Goal: Information Seeking & Learning: Learn about a topic

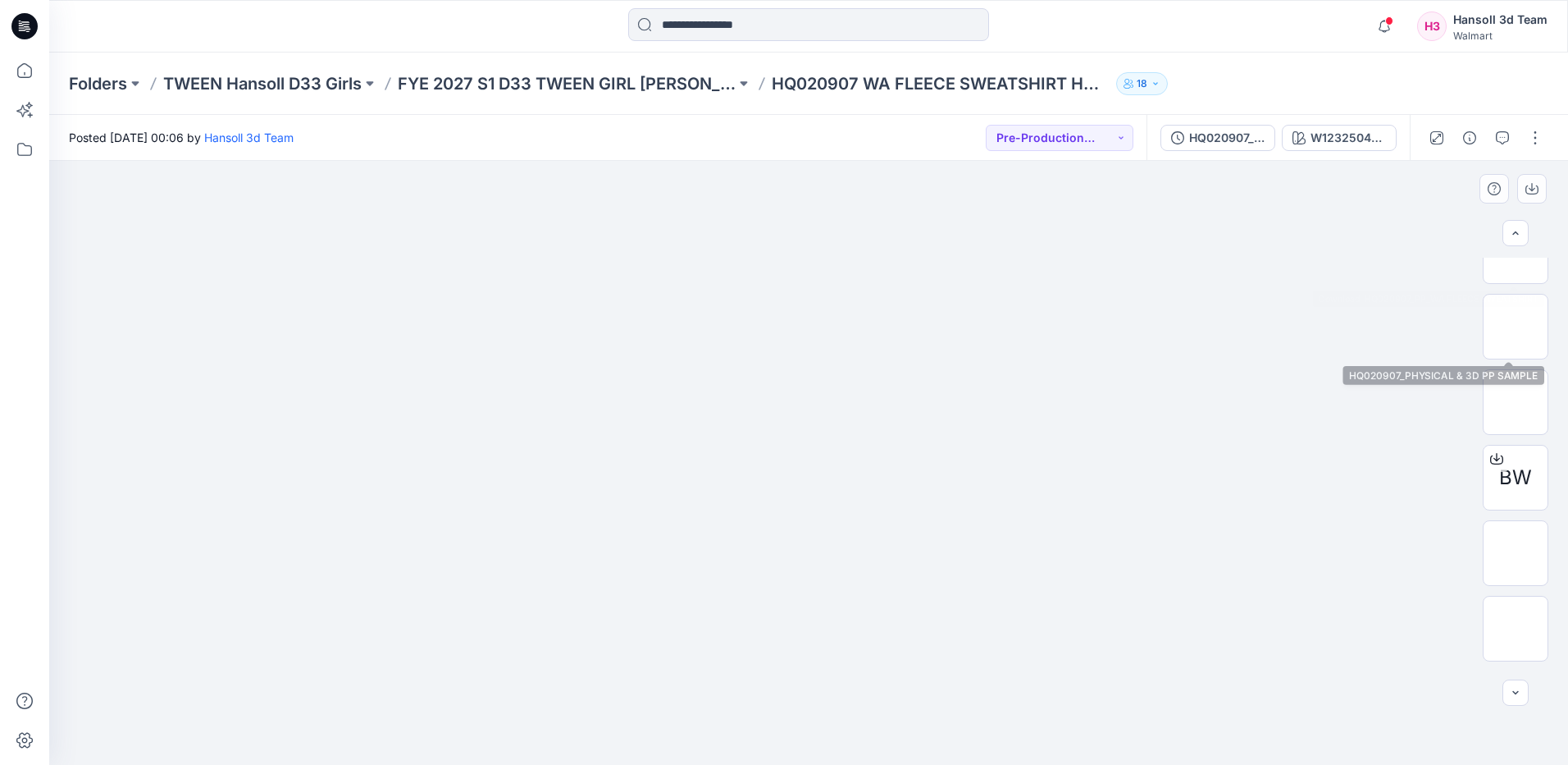
scroll to position [410, 0]
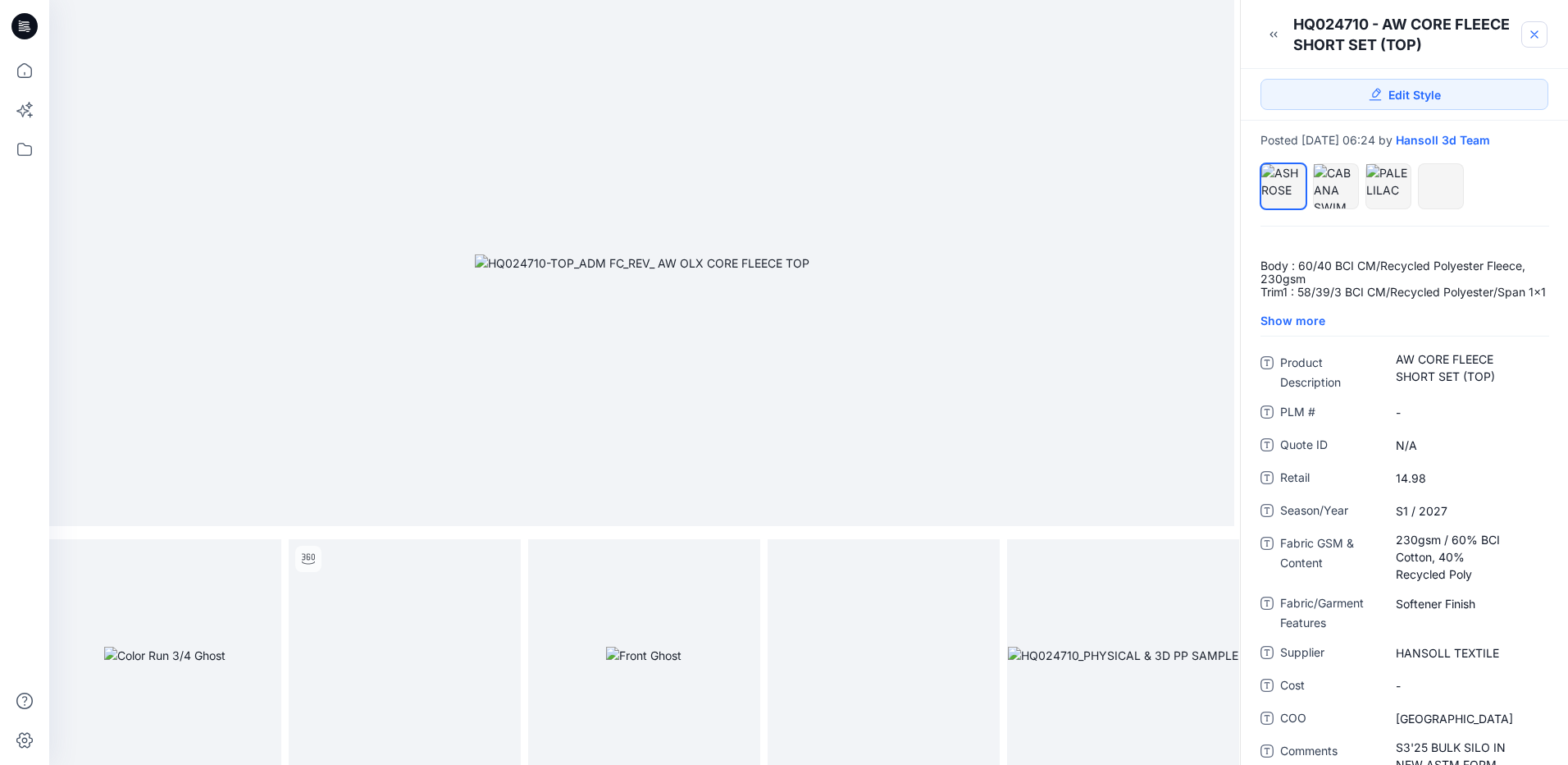
click at [1535, 39] on icon at bounding box center [1534, 34] width 13 height 13
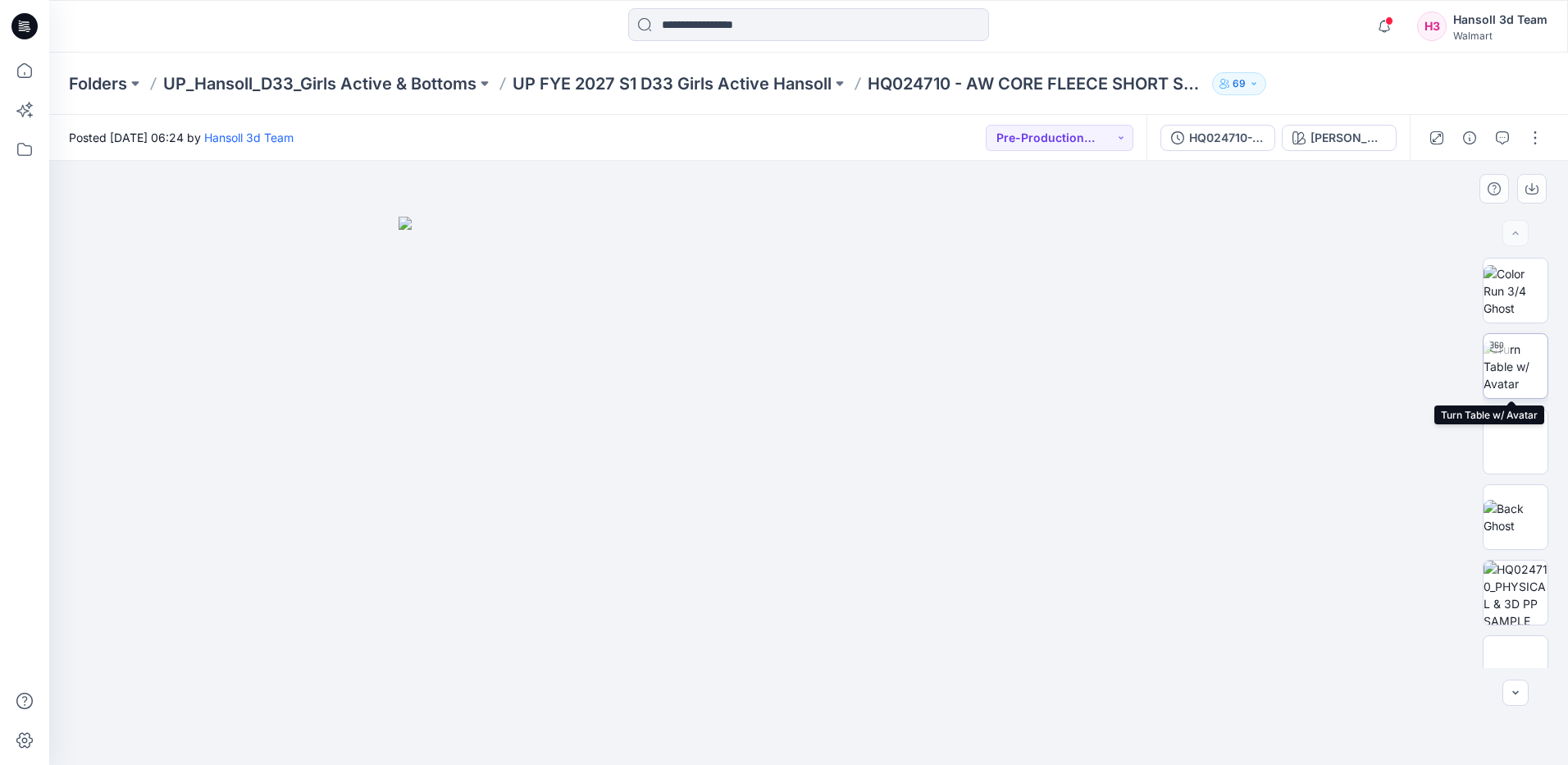
click at [1502, 358] on div at bounding box center [1497, 347] width 27 height 27
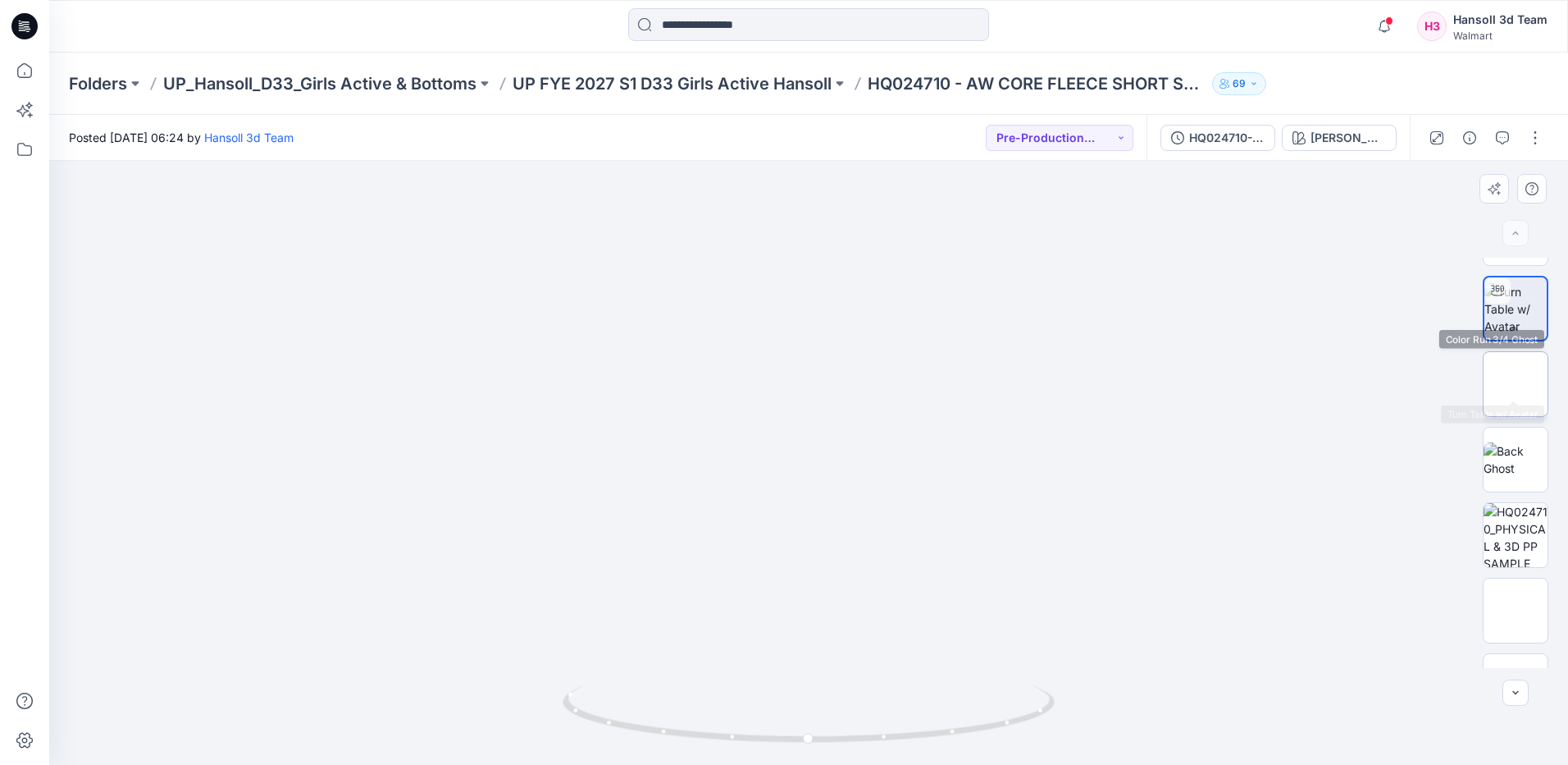
scroll to position [108, 0]
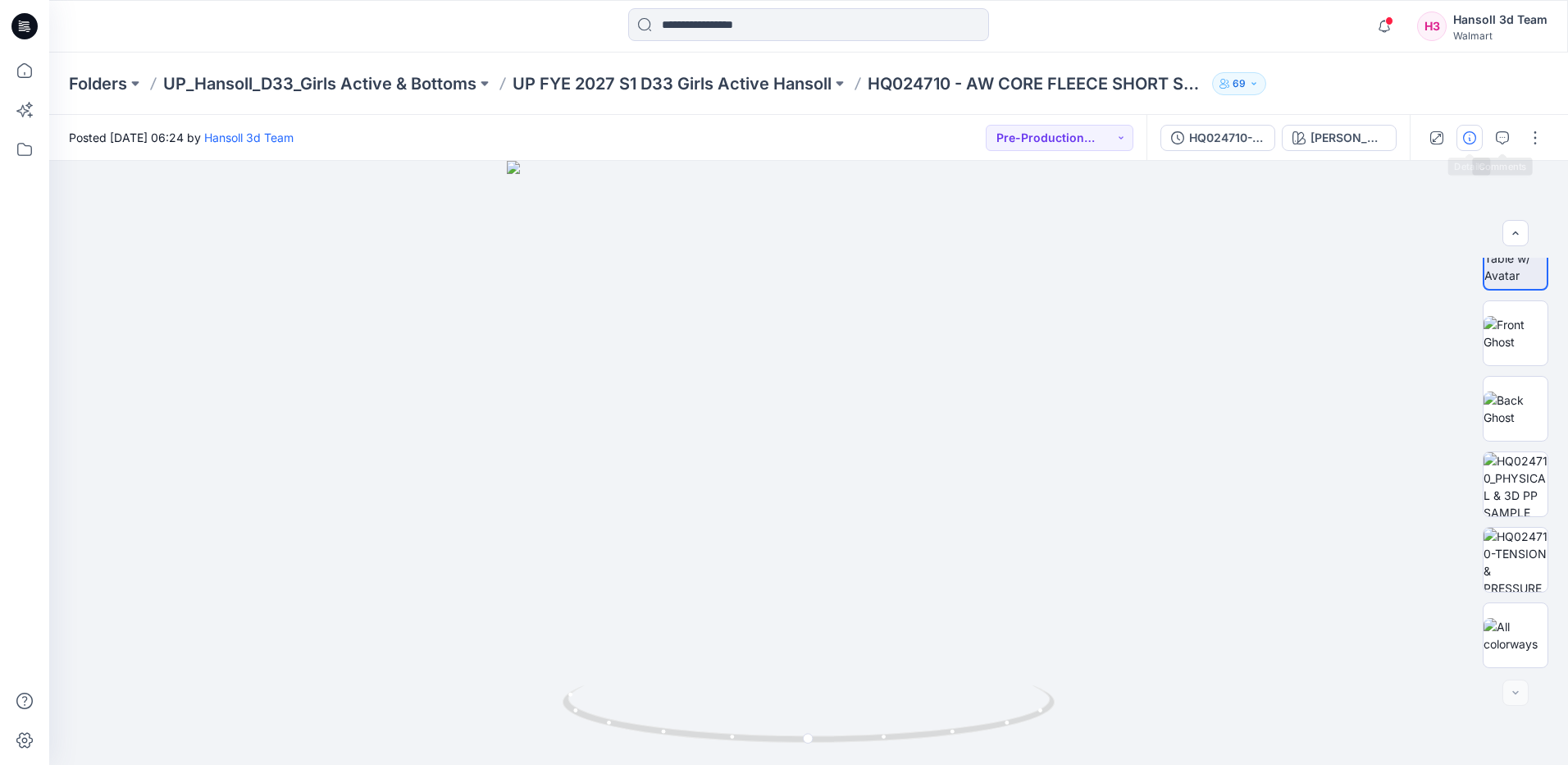
click at [1472, 131] on icon "button" at bounding box center [1470, 137] width 13 height 13
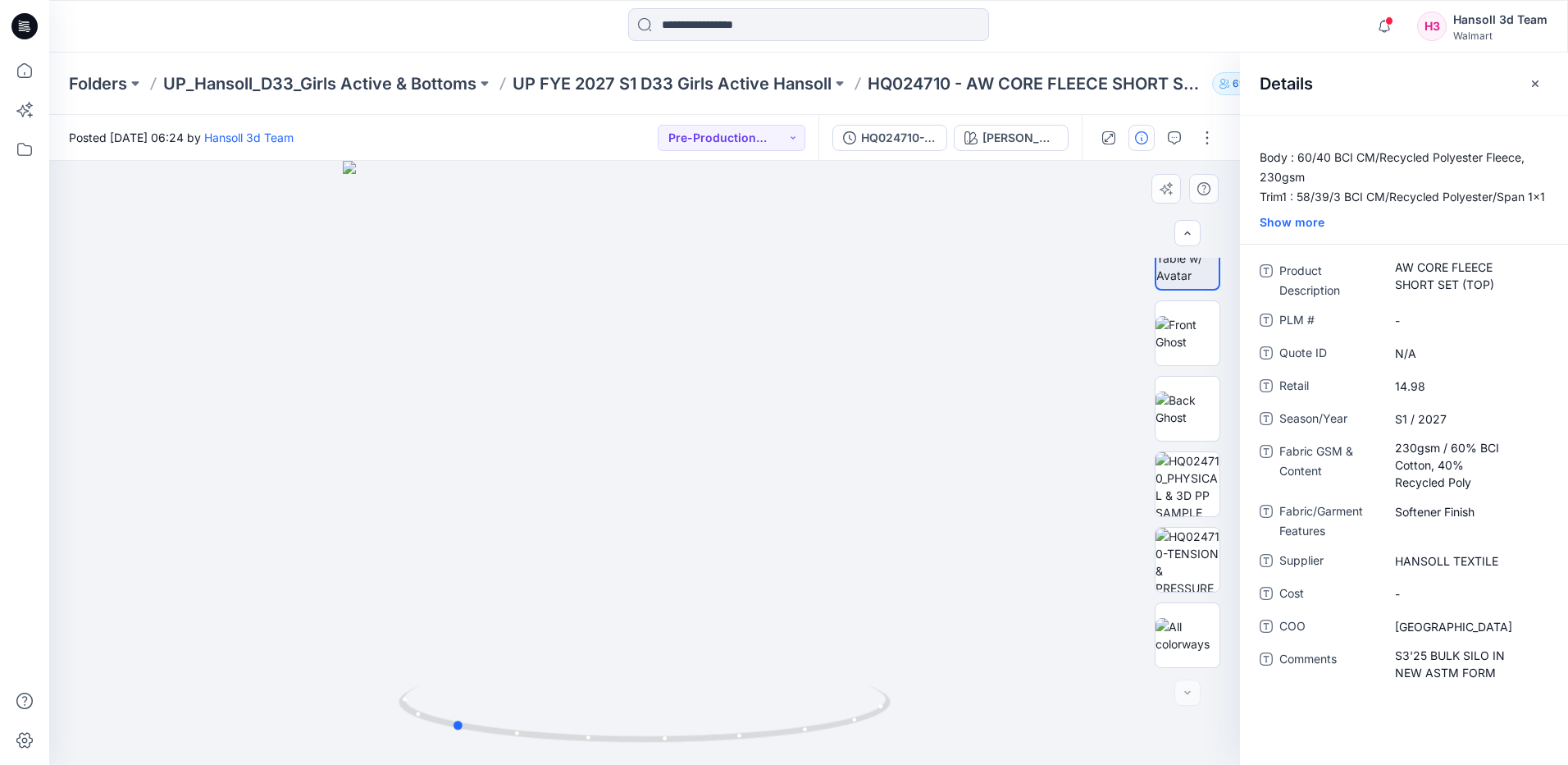
drag, startPoint x: 725, startPoint y: 738, endPoint x: 532, endPoint y: 750, distance: 193.4
click at [532, 750] on div at bounding box center [645, 462] width 1191 height 604
click at [1180, 486] on img at bounding box center [1188, 484] width 64 height 64
click at [1530, 85] on icon "button" at bounding box center [1535, 83] width 13 height 13
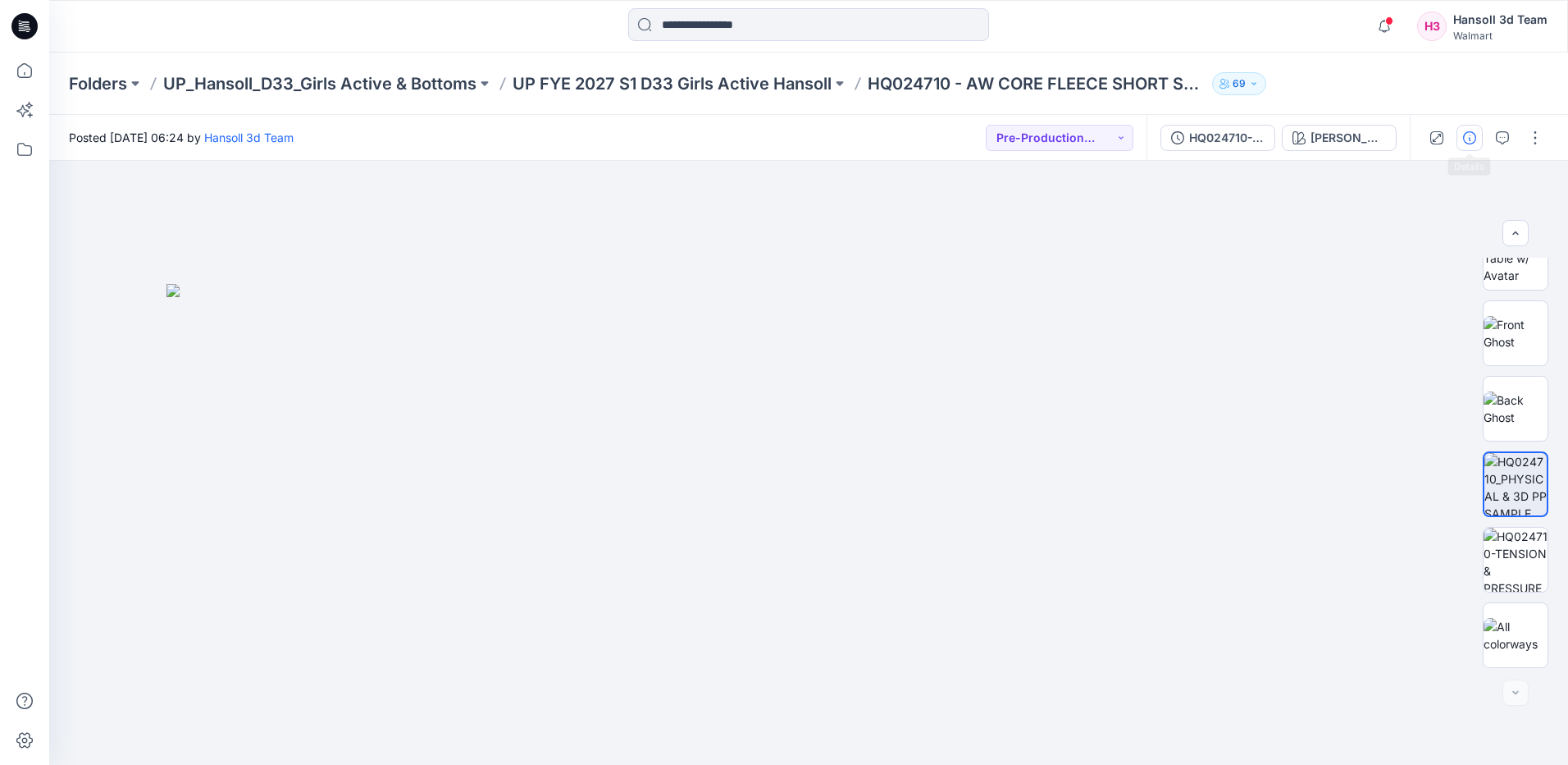
click at [1471, 128] on button "button" at bounding box center [1470, 138] width 27 height 27
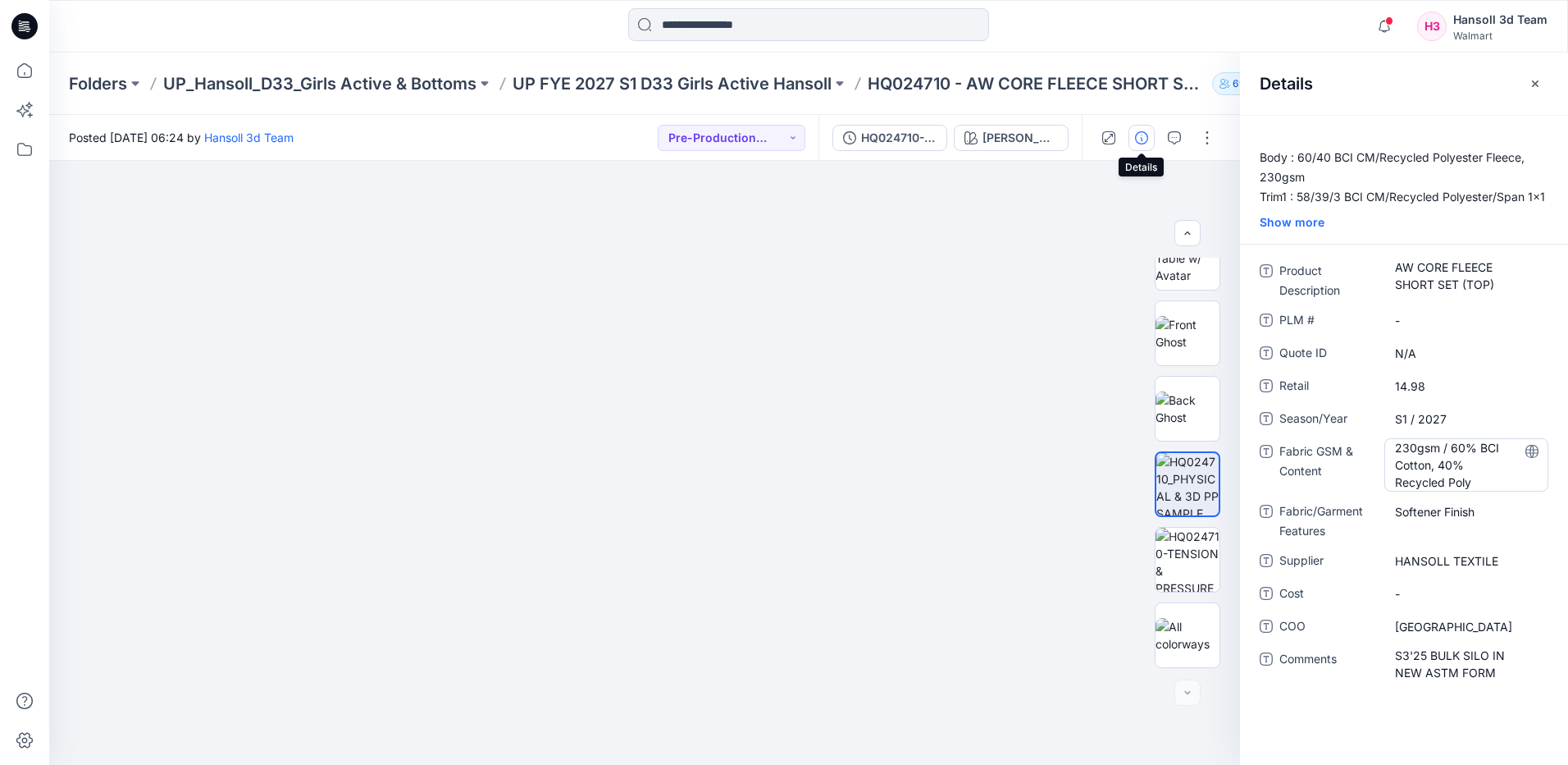
click at [1434, 449] on Content "230gsm / 60% BCI Cotton, 40% Recycled Poly" at bounding box center [1466, 464] width 143 height 51
click at [1434, 483] on textarea "**********" at bounding box center [1466, 464] width 164 height 51
type textarea "**********"
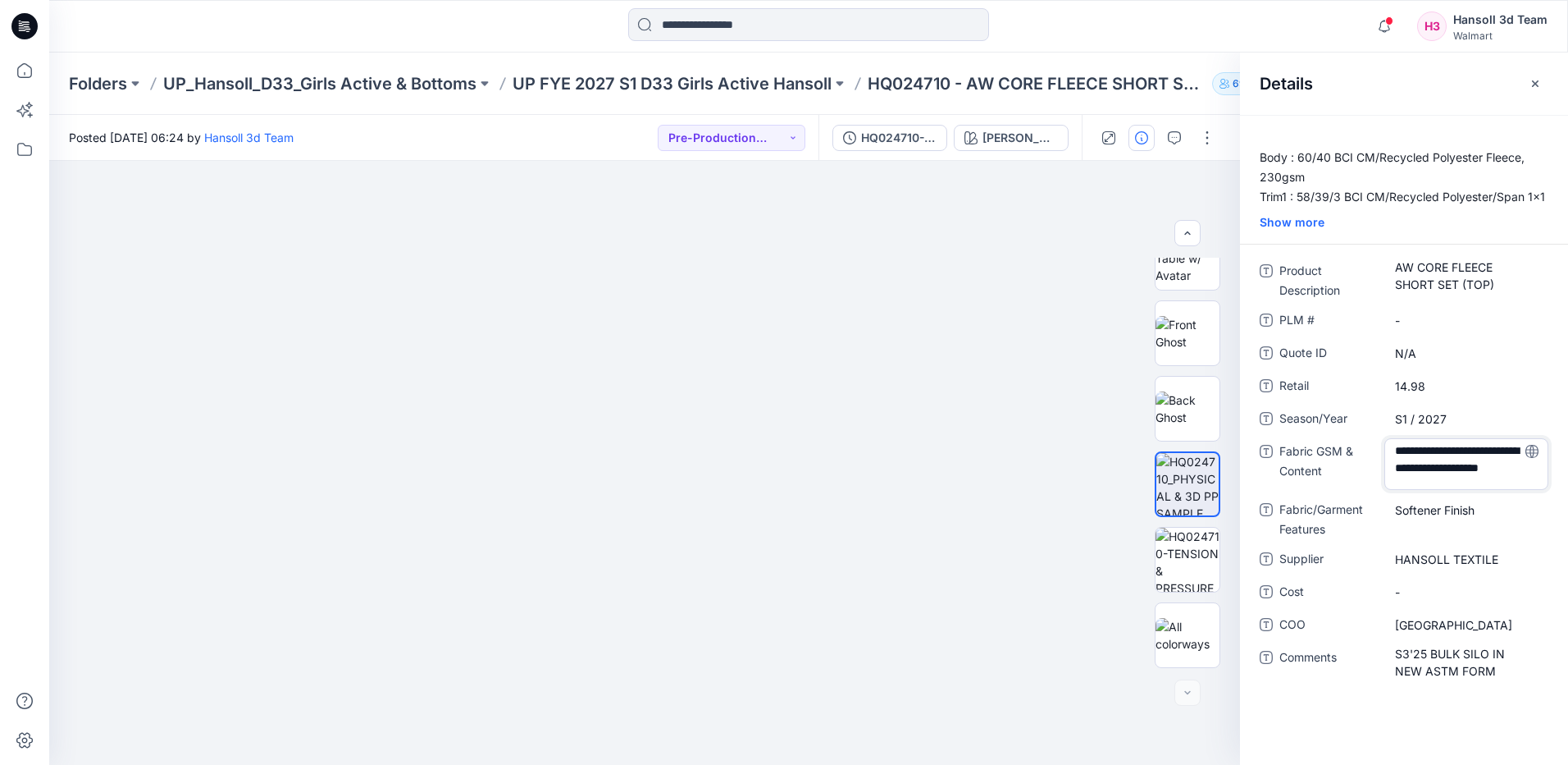
scroll to position [0, 0]
drag, startPoint x: 1463, startPoint y: 484, endPoint x: 1280, endPoint y: 382, distance: 209.5
click at [1280, 382] on div "**********" at bounding box center [1404, 479] width 289 height 442
click at [1104, 86] on p "HQ024710 - AW CORE FLEECE SHORT SET (TOP)" at bounding box center [1036, 83] width 338 height 23
click at [1170, 85] on p "HQ024710 - AW CORE FLEECE SHORT SET (TOP)" at bounding box center [1036, 83] width 338 height 23
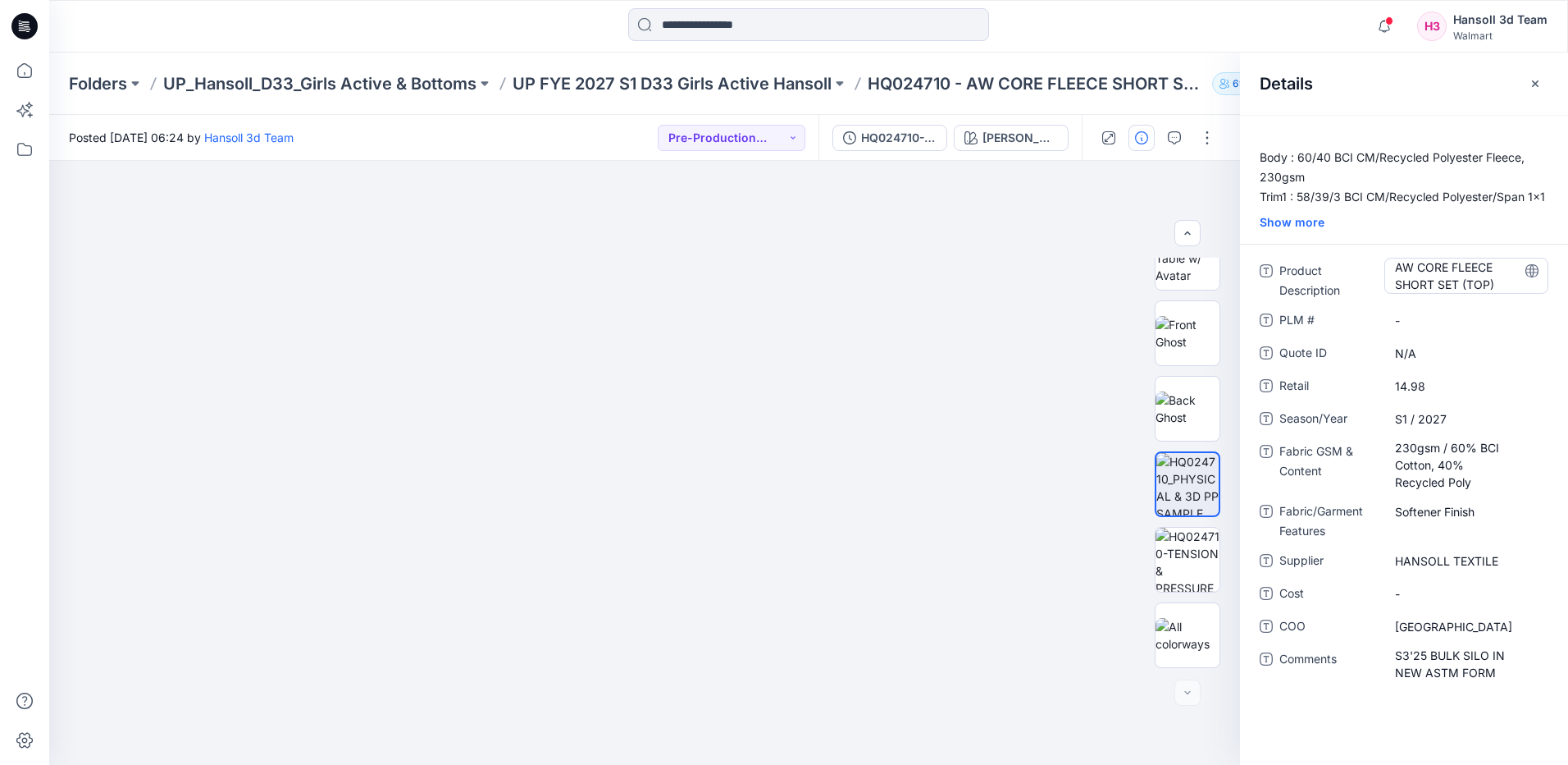
click at [1473, 282] on Description "AW CORE FLEECE SHORT SET (TOP)" at bounding box center [1466, 276] width 143 height 35
drag, startPoint x: 1502, startPoint y: 285, endPoint x: 1223, endPoint y: 213, distance: 288.1
click at [1224, 213] on div "**********" at bounding box center [809, 462] width 1519 height 604
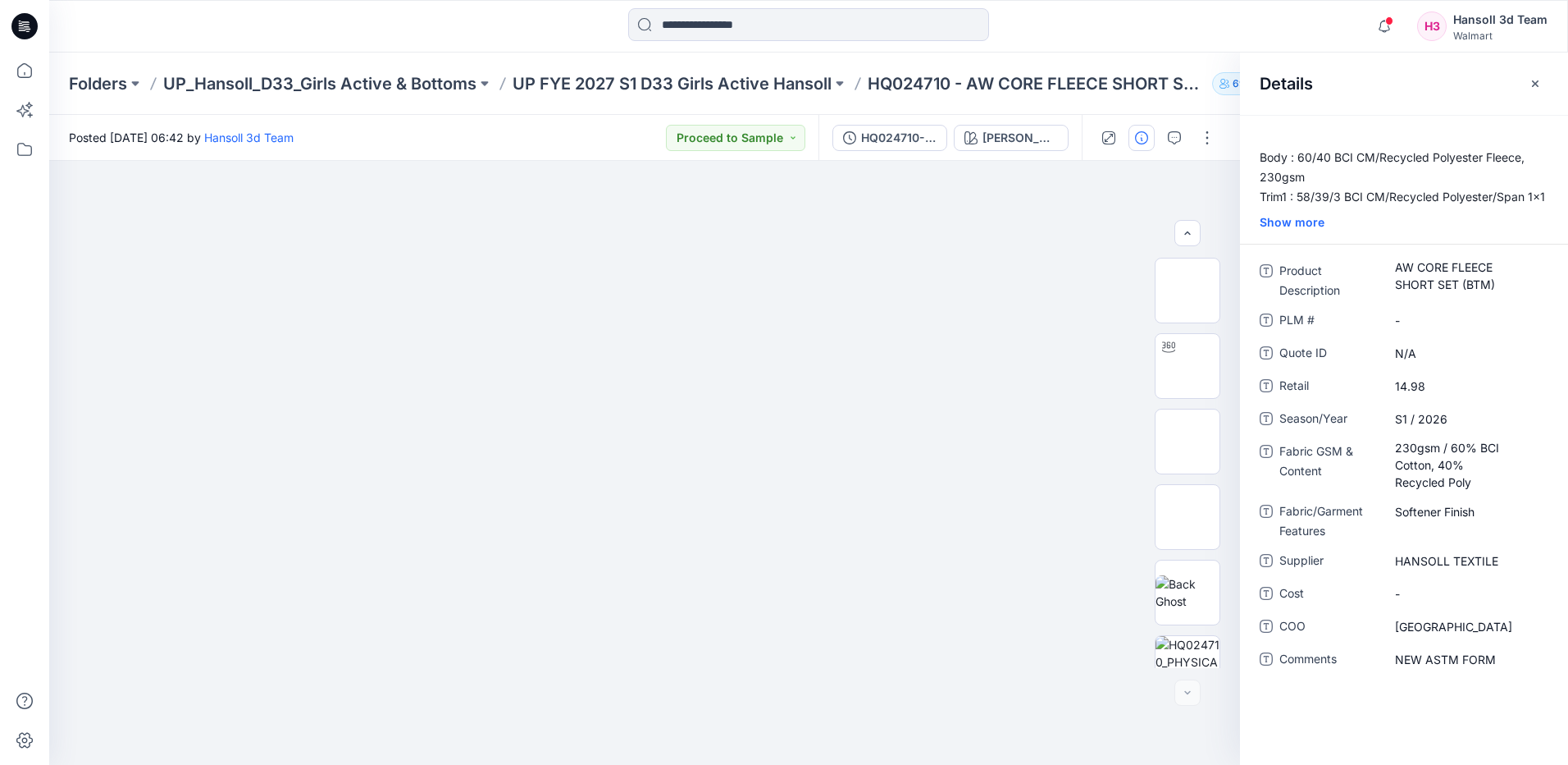
scroll to position [183, 0]
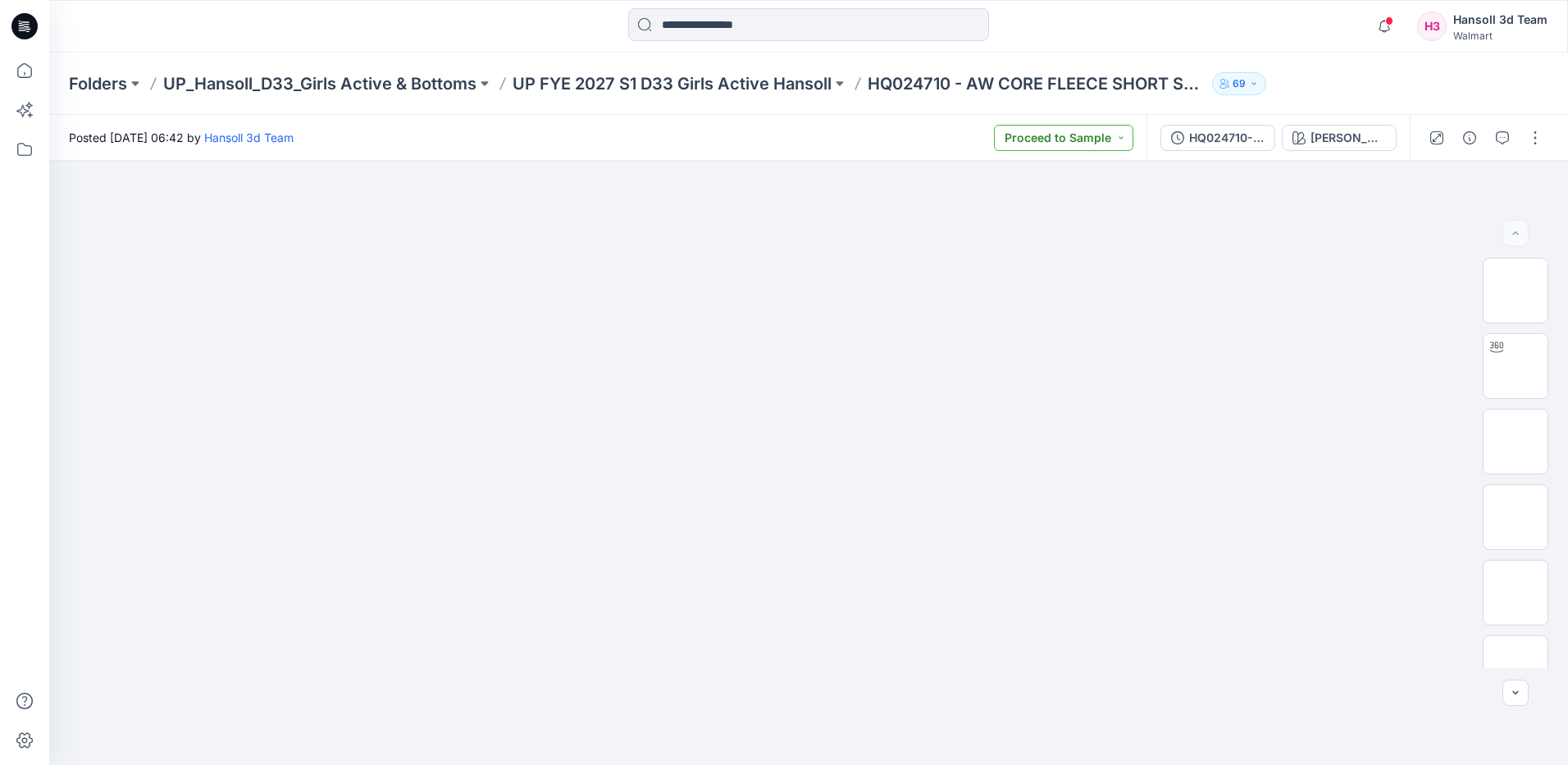
click at [1111, 129] on button "Proceed to Sample" at bounding box center [1063, 138] width 139 height 27
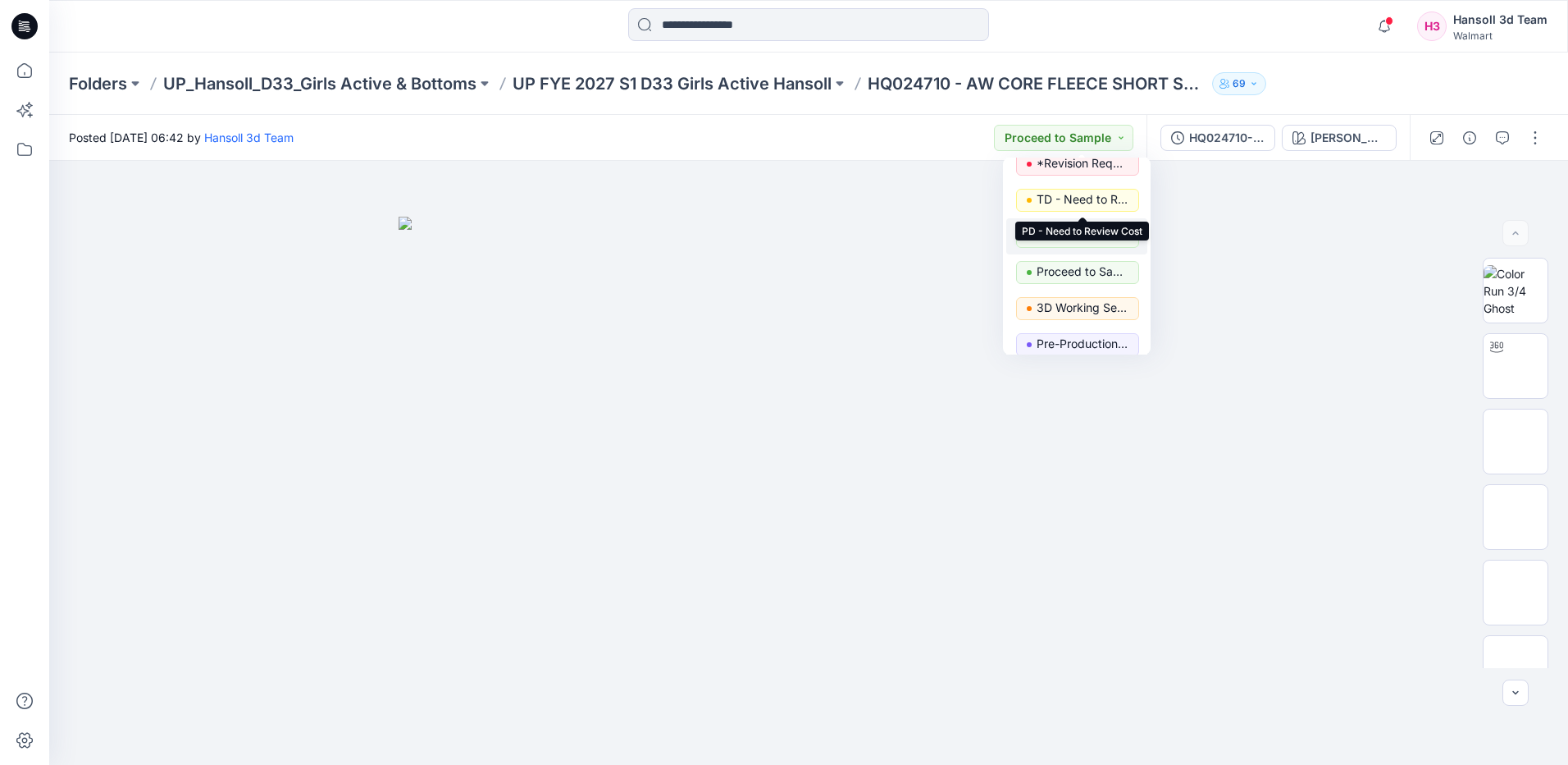
scroll to position [82, 0]
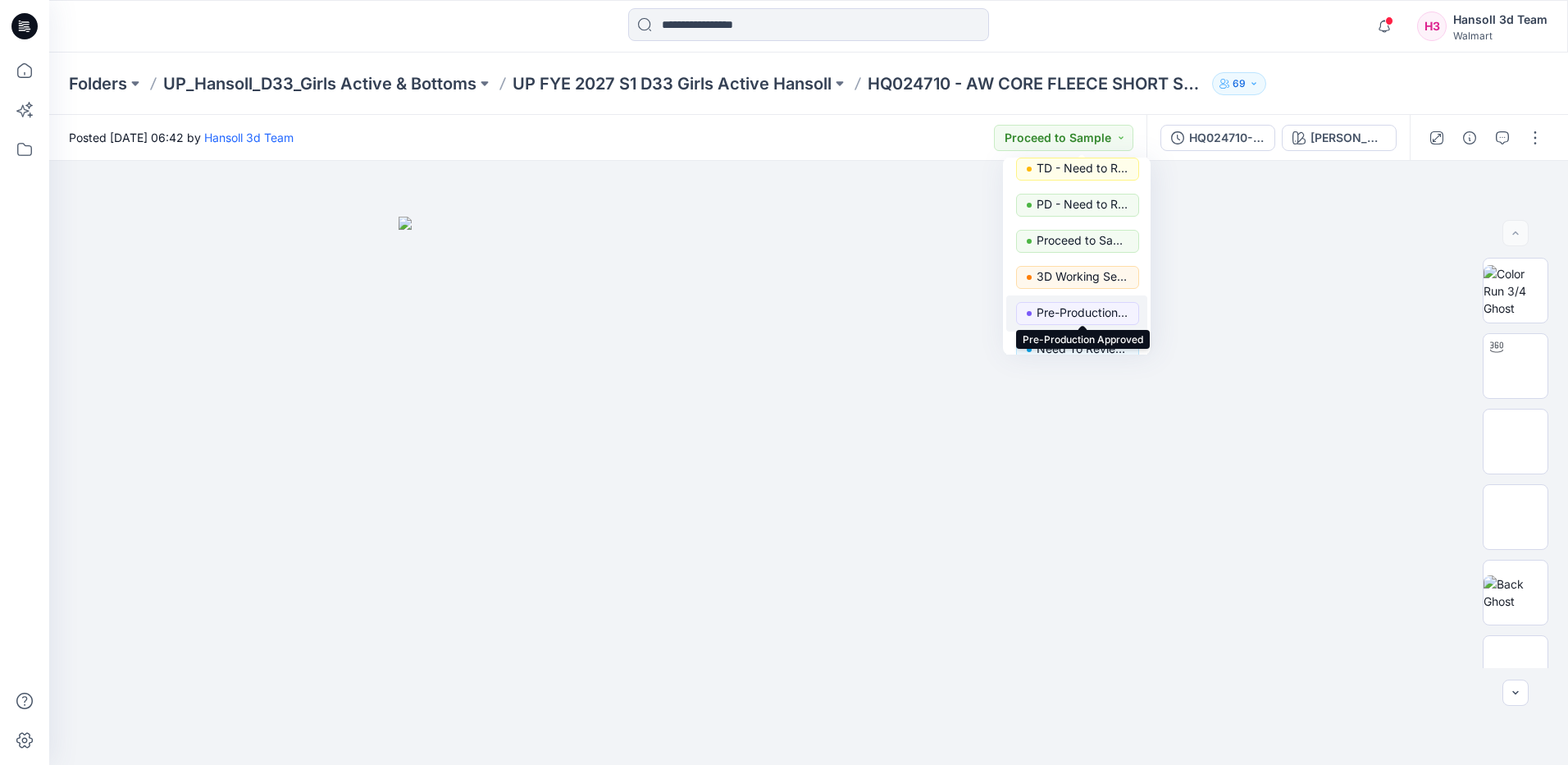
click at [1078, 307] on p "Pre-Production Approved" at bounding box center [1083, 313] width 92 height 21
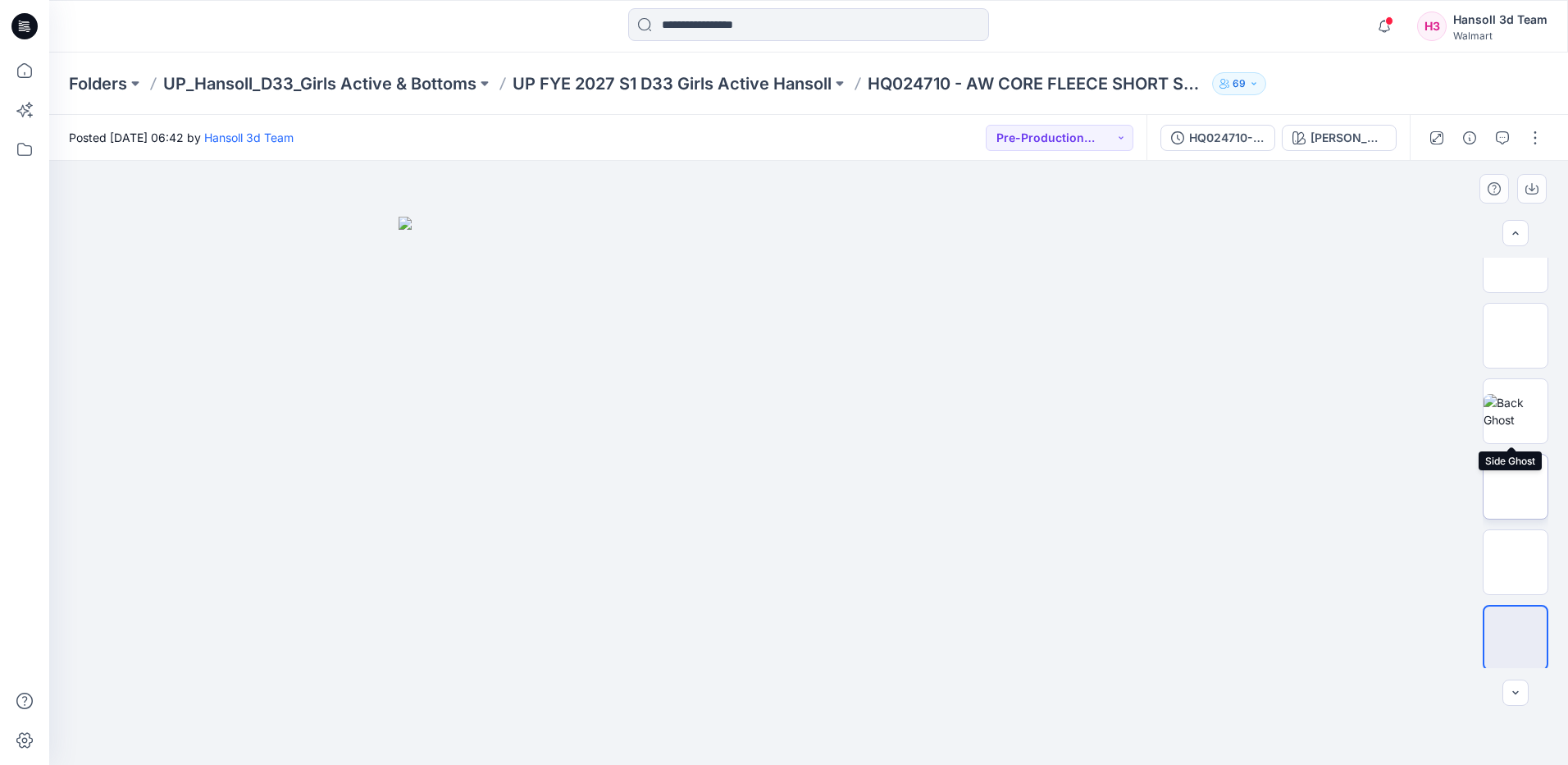
scroll to position [183, 0]
click at [1516, 484] on img at bounding box center [1516, 484] width 0 height 0
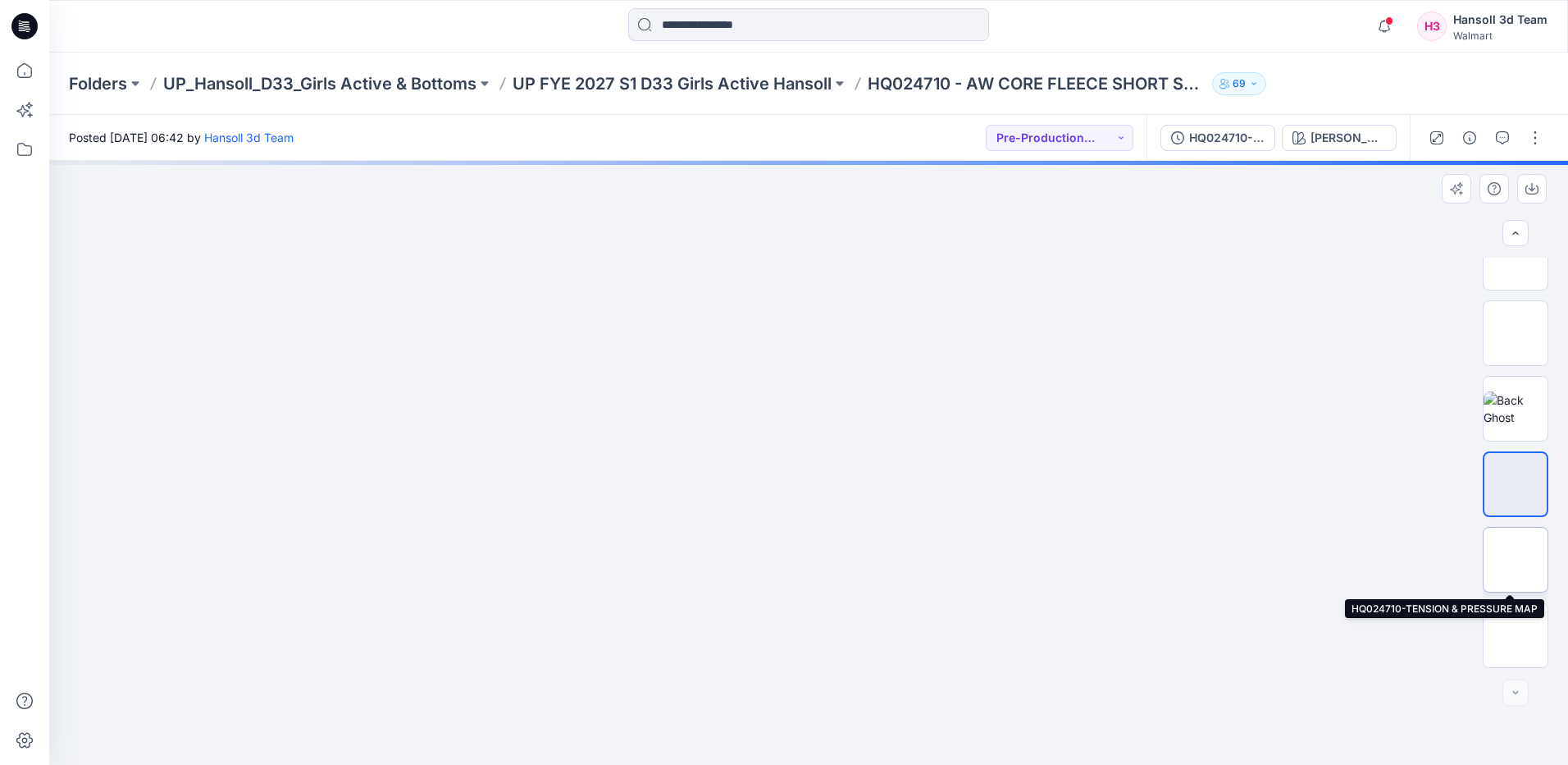
click at [1516, 559] on img at bounding box center [1516, 559] width 0 height 0
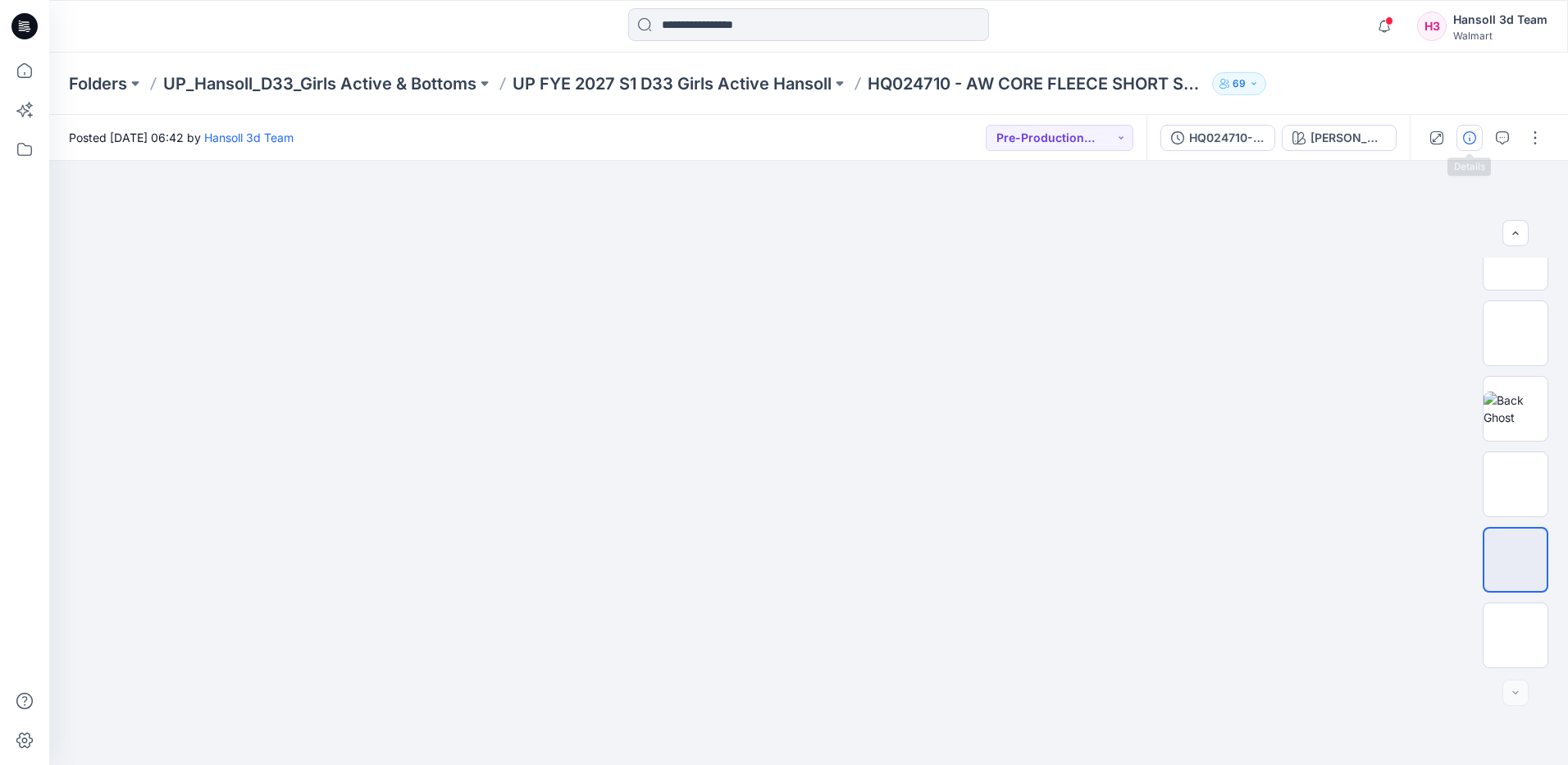
click at [1472, 128] on button "button" at bounding box center [1470, 138] width 27 height 27
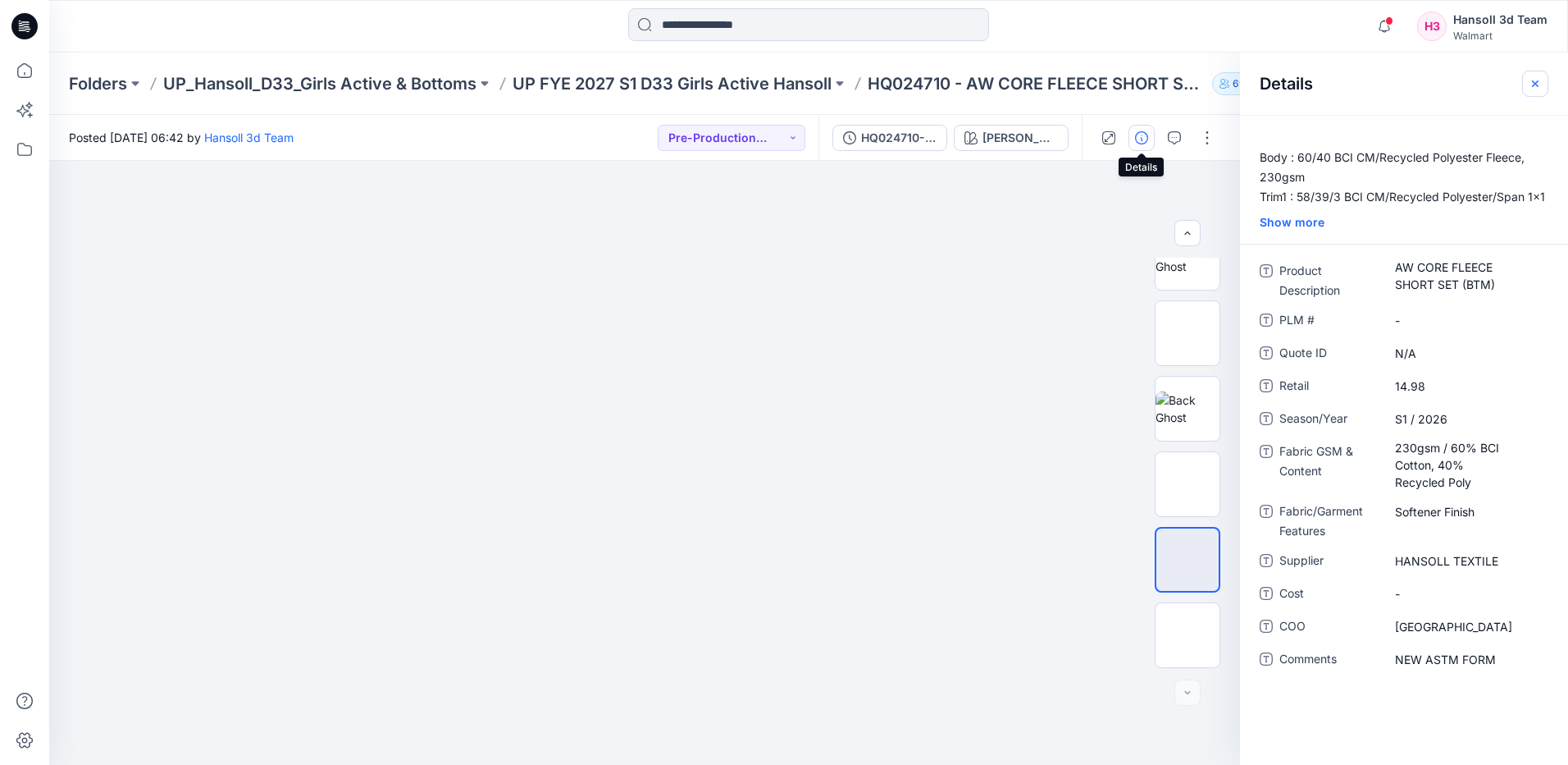
click at [1526, 87] on button "button" at bounding box center [1535, 84] width 27 height 27
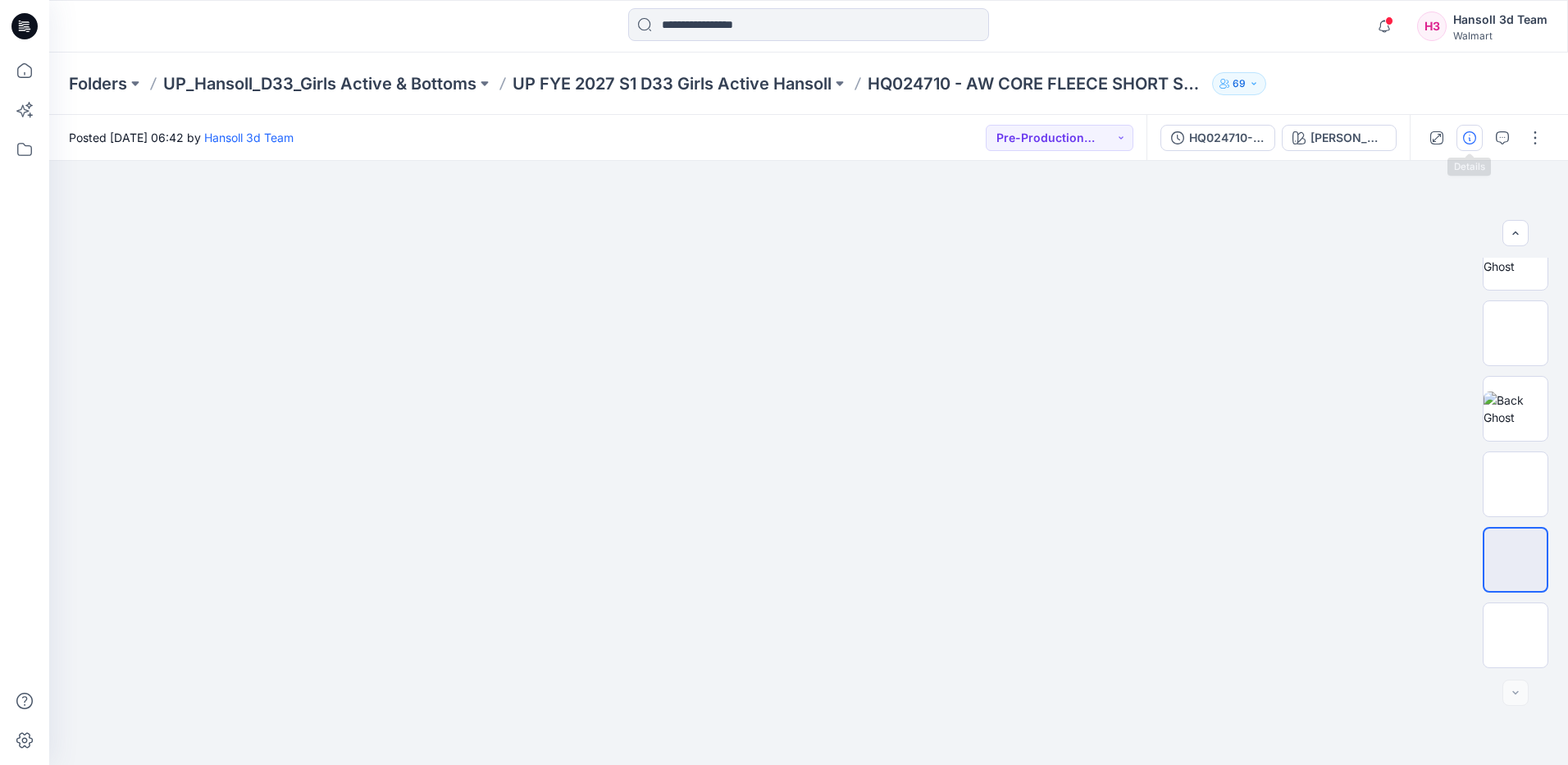
click at [1470, 131] on icon "button" at bounding box center [1470, 137] width 13 height 13
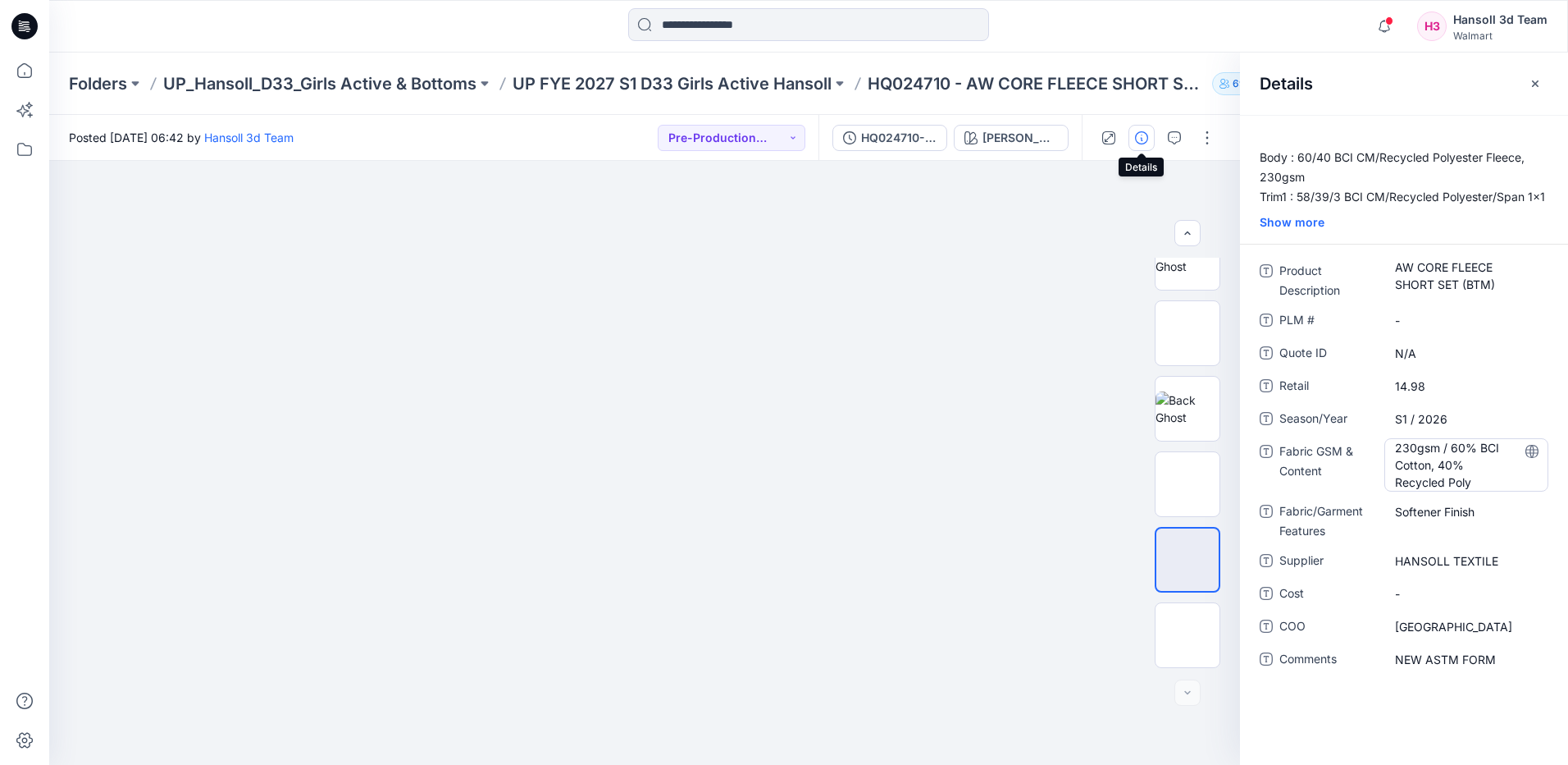
click at [1438, 460] on Content "230gsm / 60% BCI Cotton, 40% Recycled Poly" at bounding box center [1466, 464] width 143 height 51
drag, startPoint x: 1432, startPoint y: 486, endPoint x: 1255, endPoint y: 360, distance: 217.3
click at [1259, 363] on div "**********" at bounding box center [1404, 474] width 328 height 433
type textarea "**********"
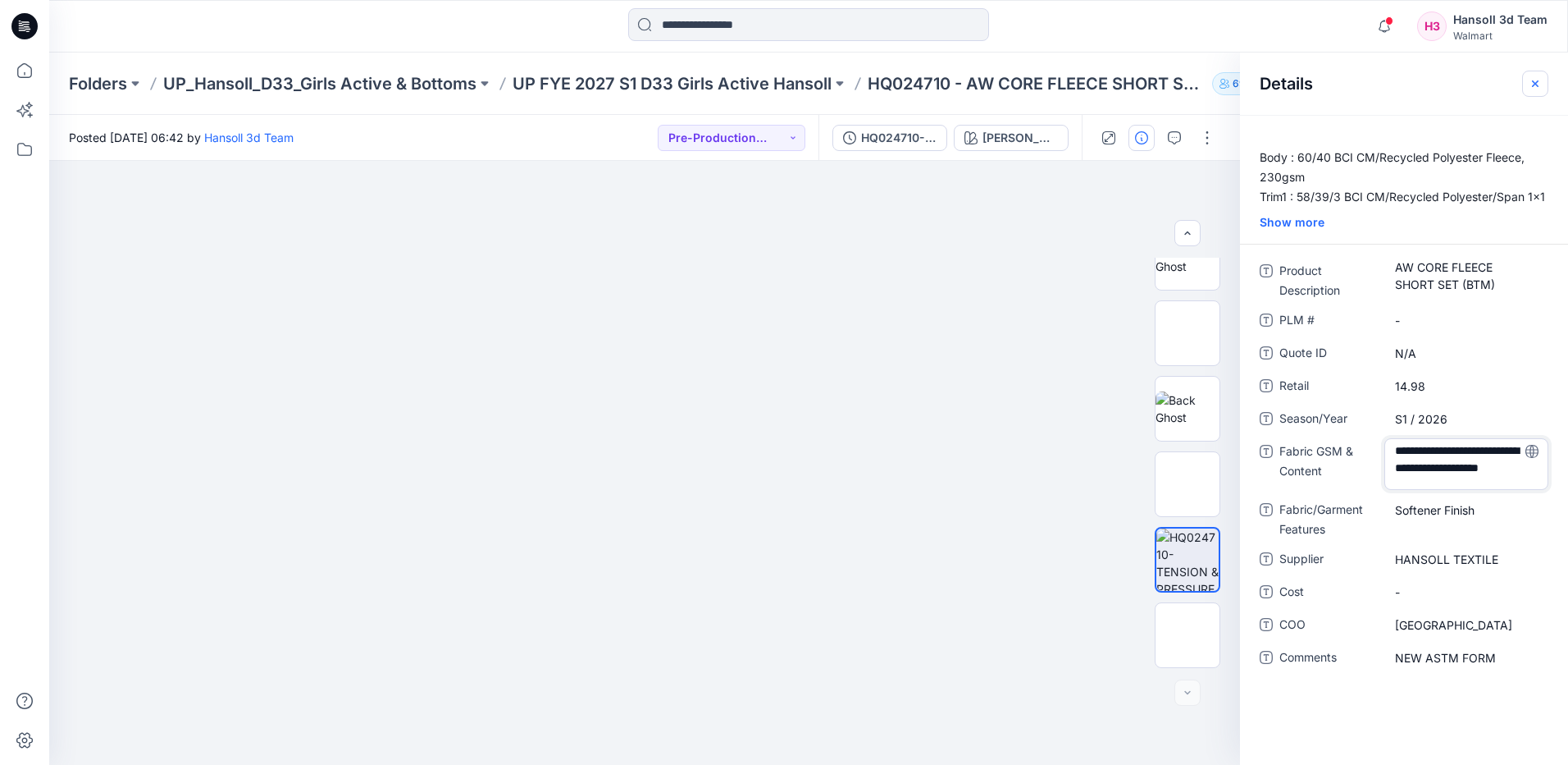
click at [1541, 78] on icon "button" at bounding box center [1535, 83] width 13 height 13
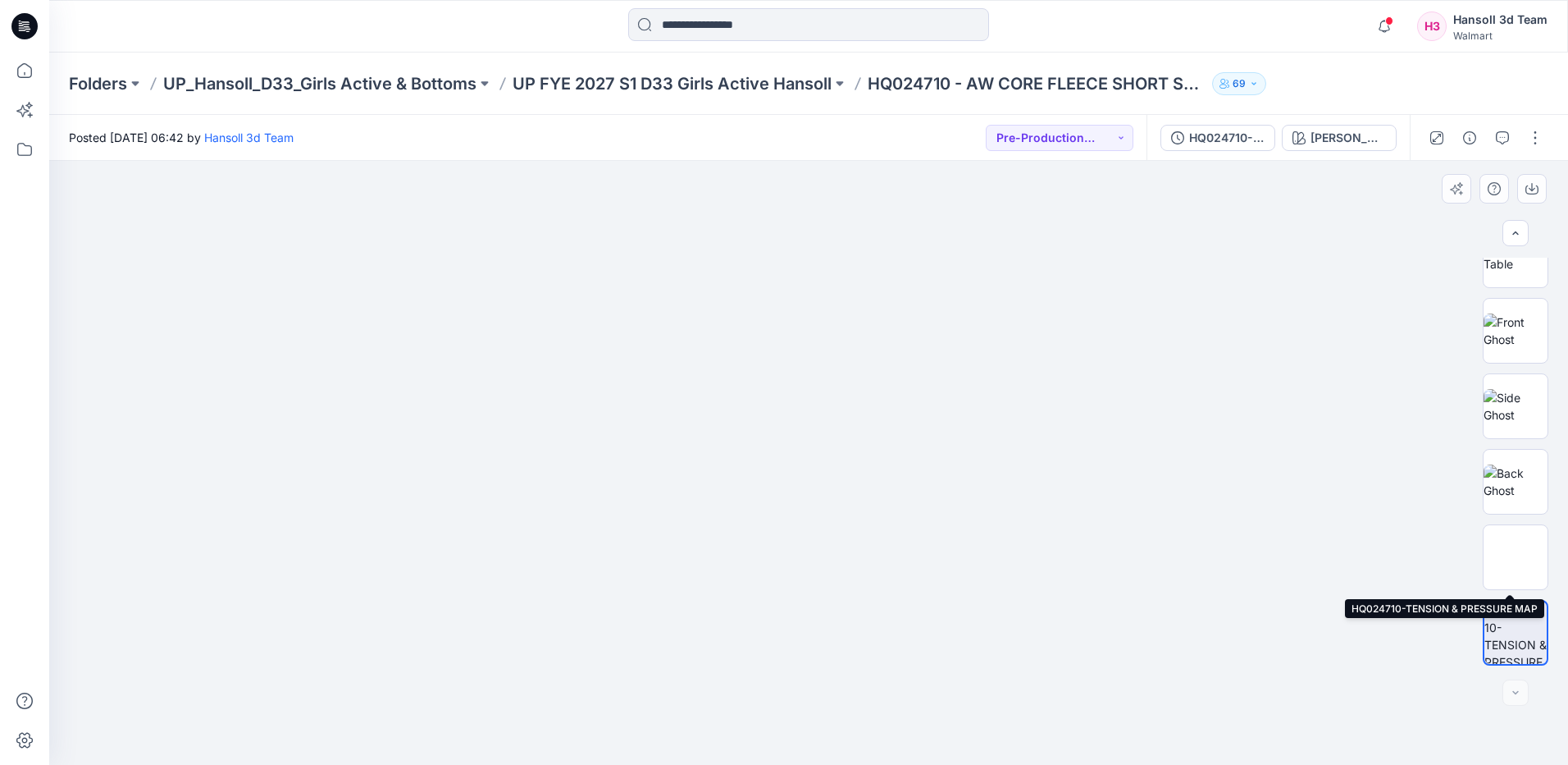
scroll to position [0, 0]
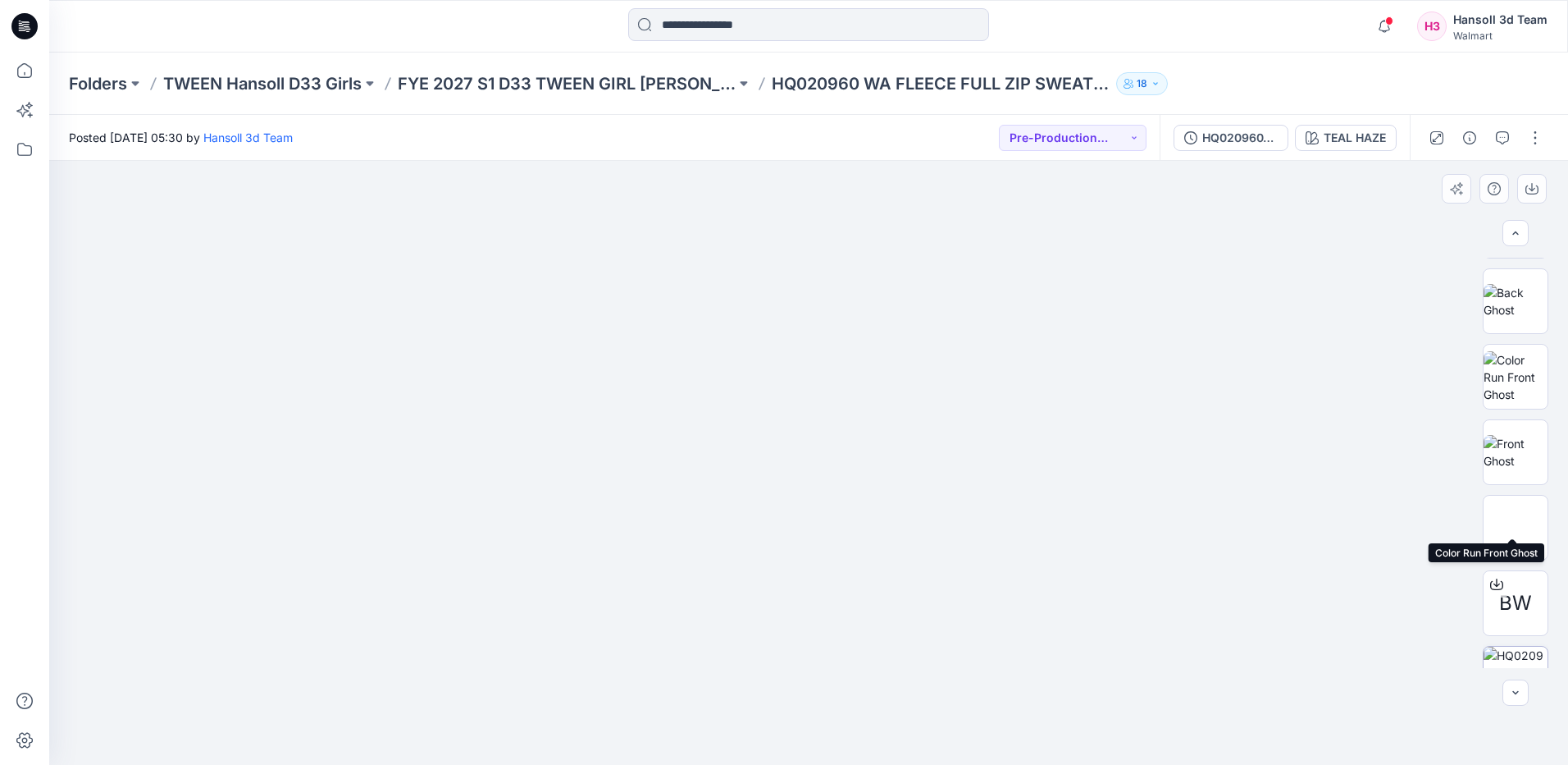
scroll to position [335, 0]
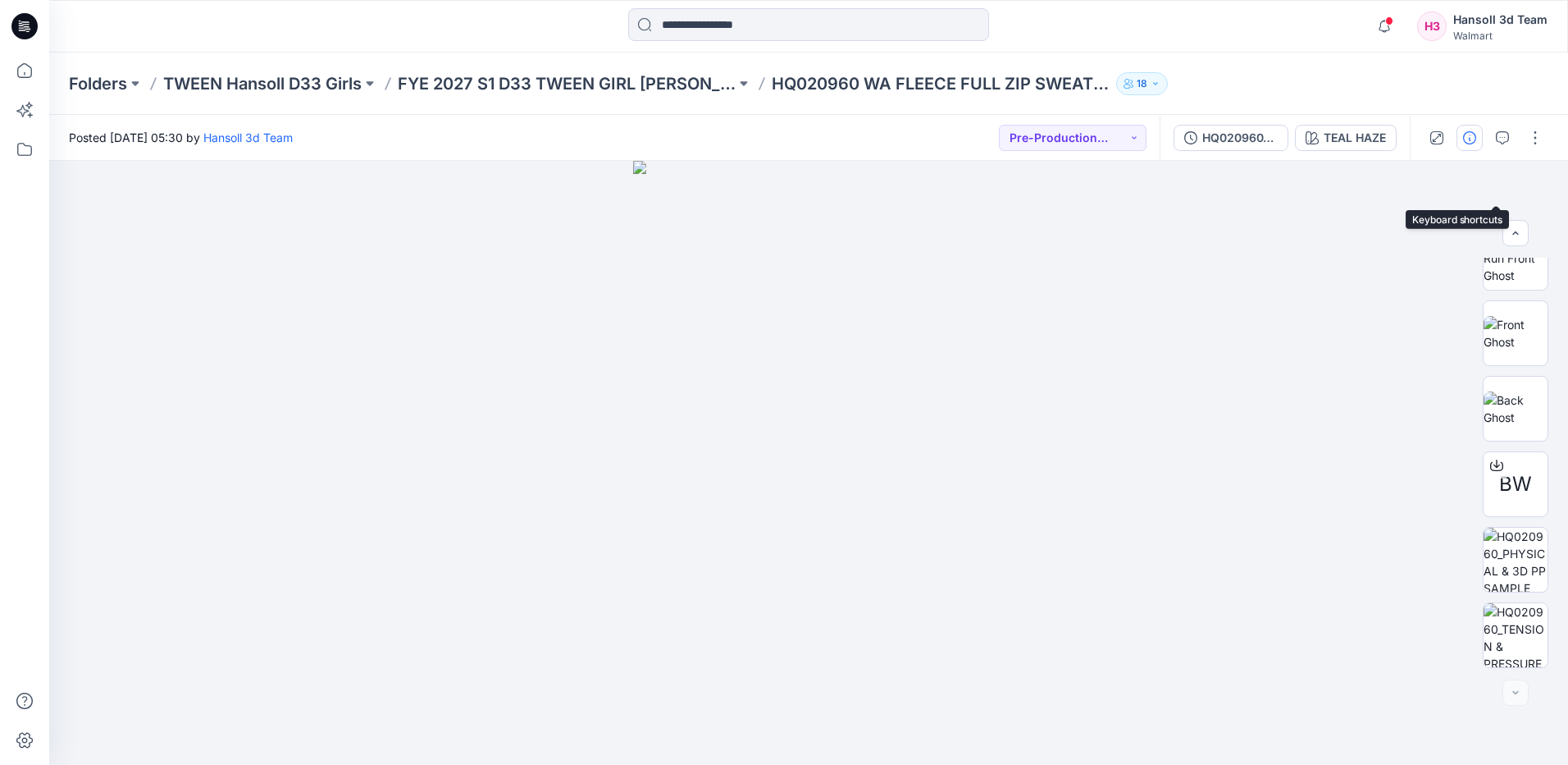
click at [1471, 142] on icon "button" at bounding box center [1470, 137] width 13 height 13
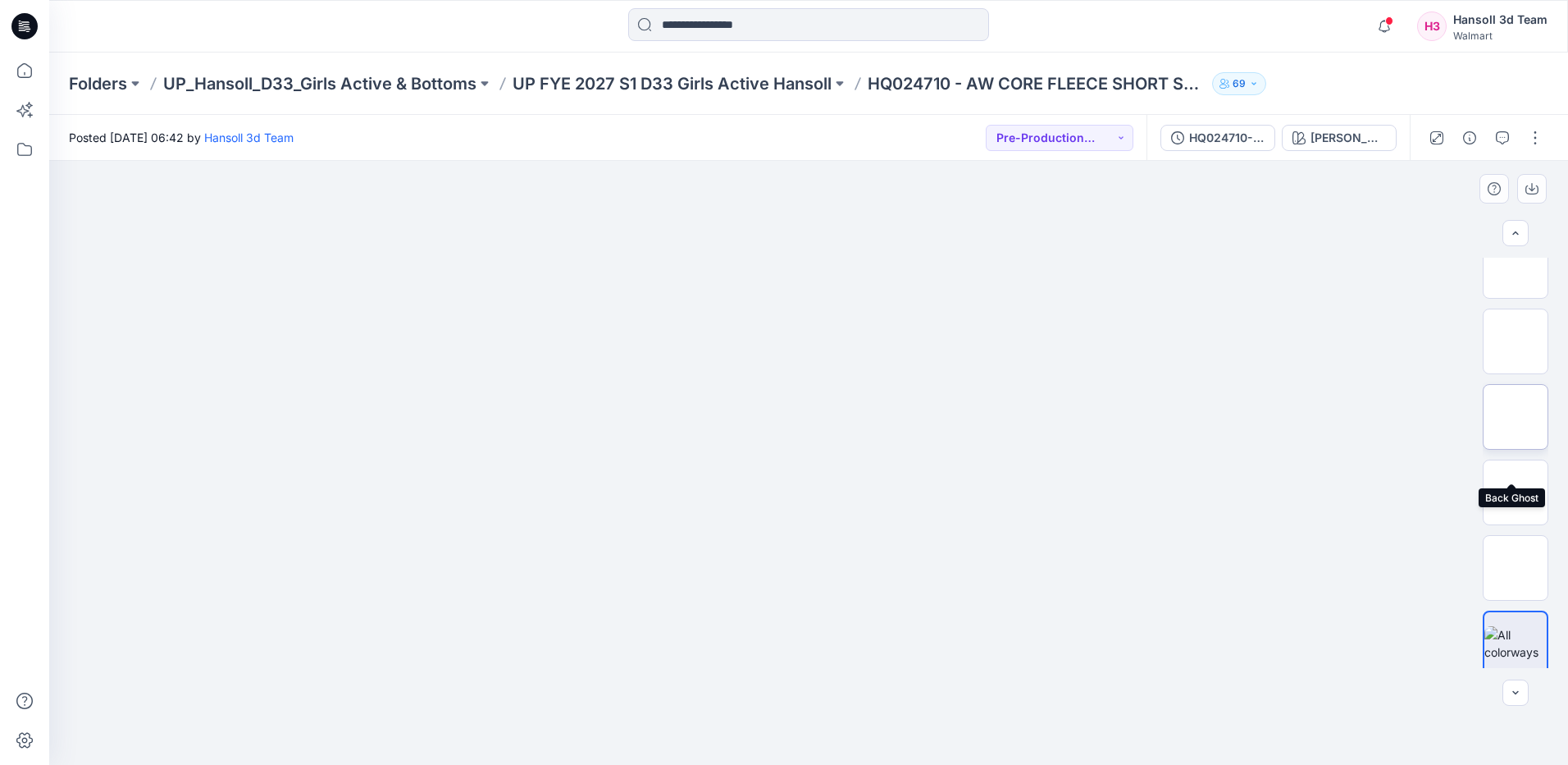
scroll to position [183, 0]
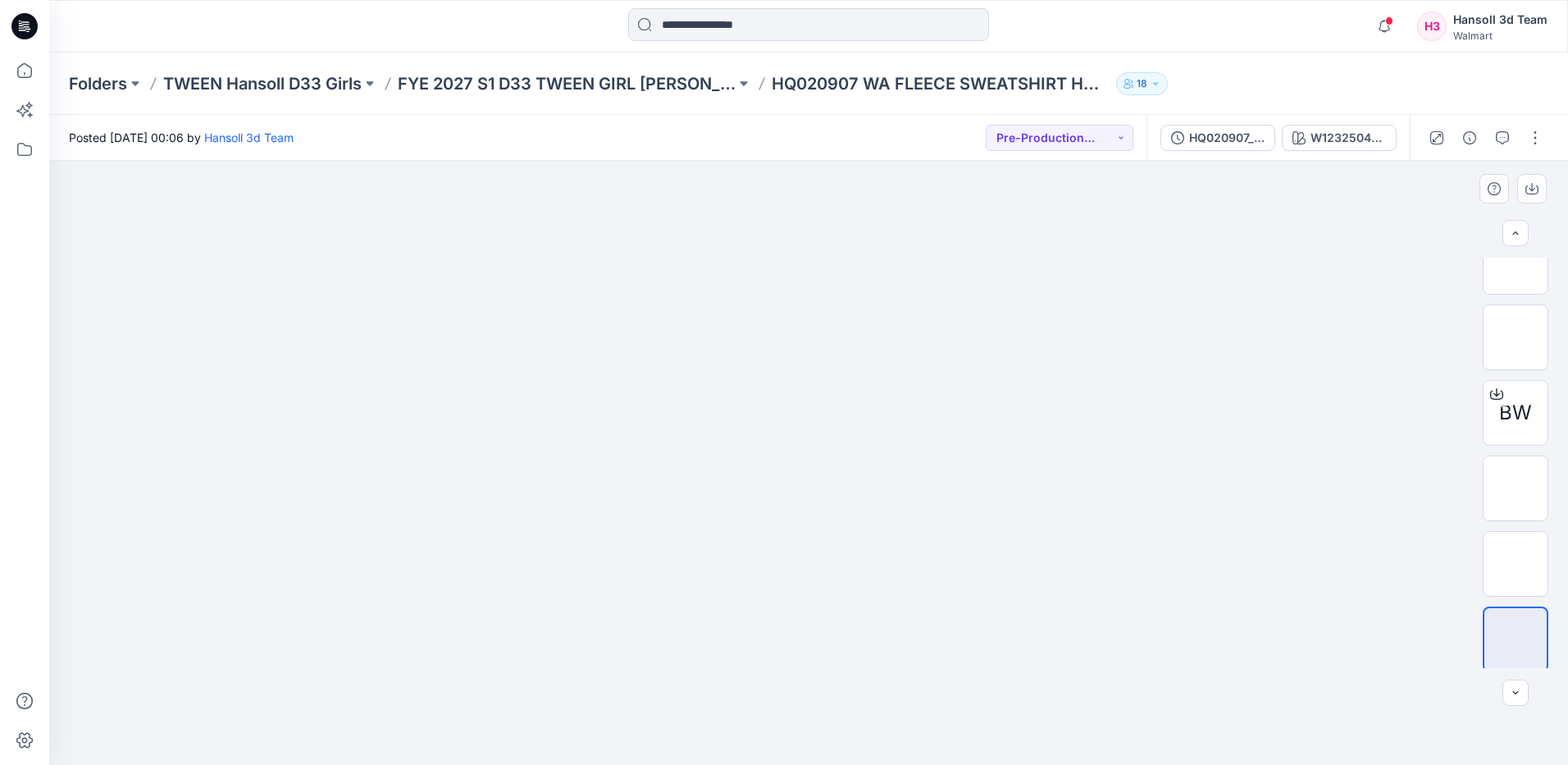
scroll to position [410, 0]
click at [1516, 484] on img at bounding box center [1516, 484] width 0 height 0
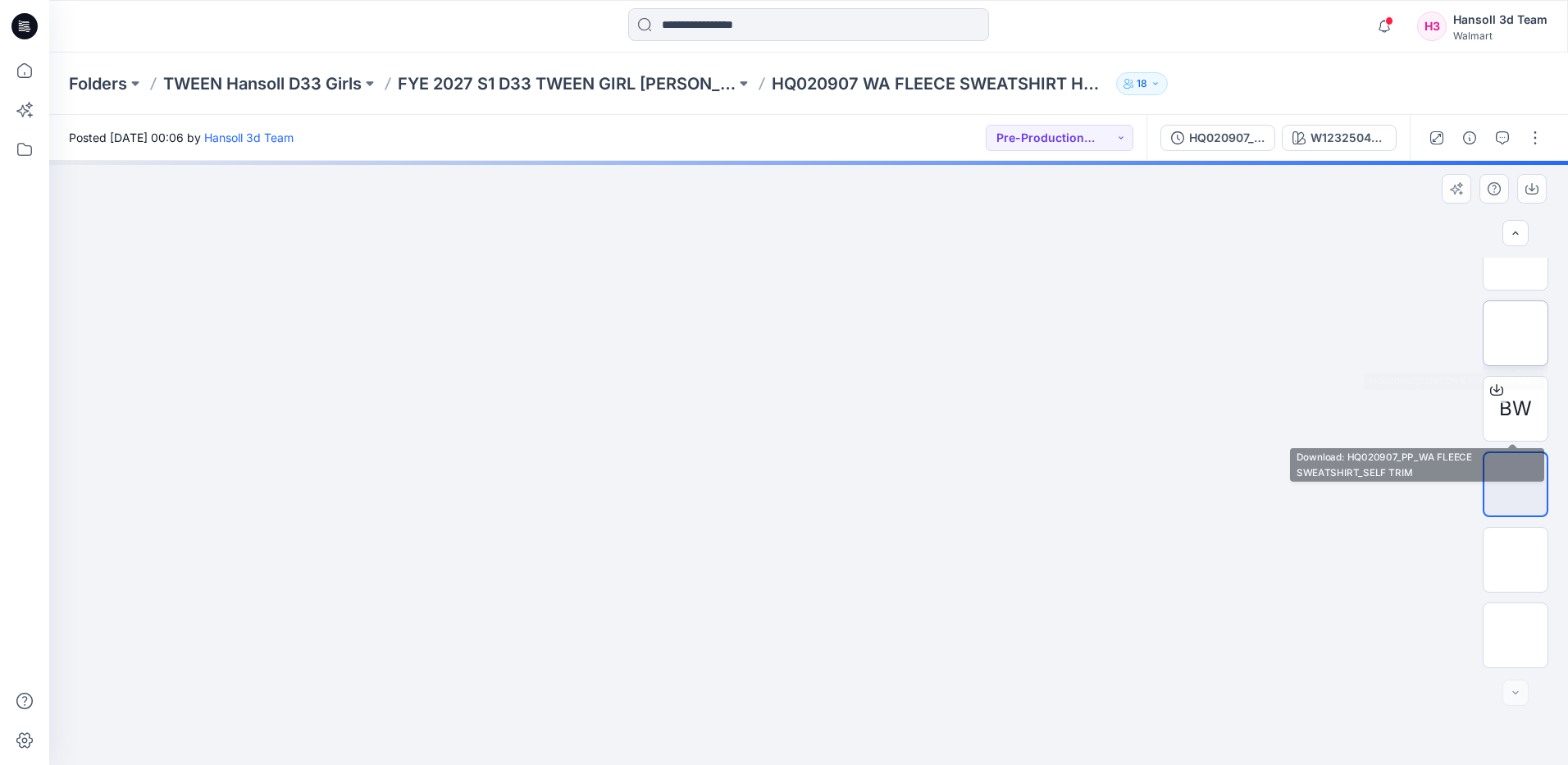
click at [1516, 333] on img at bounding box center [1516, 333] width 0 height 0
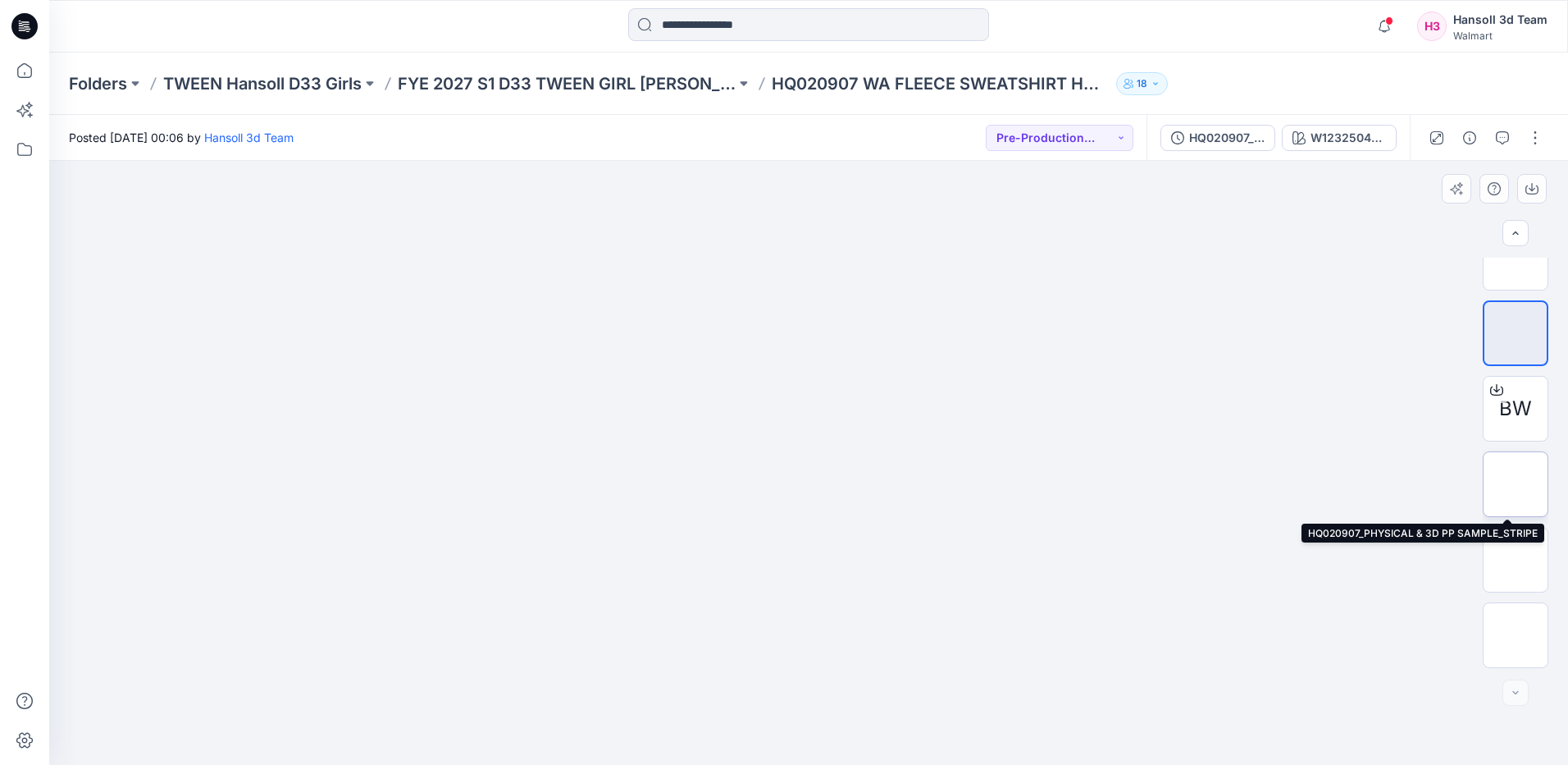
click at [1516, 484] on img at bounding box center [1516, 484] width 0 height 0
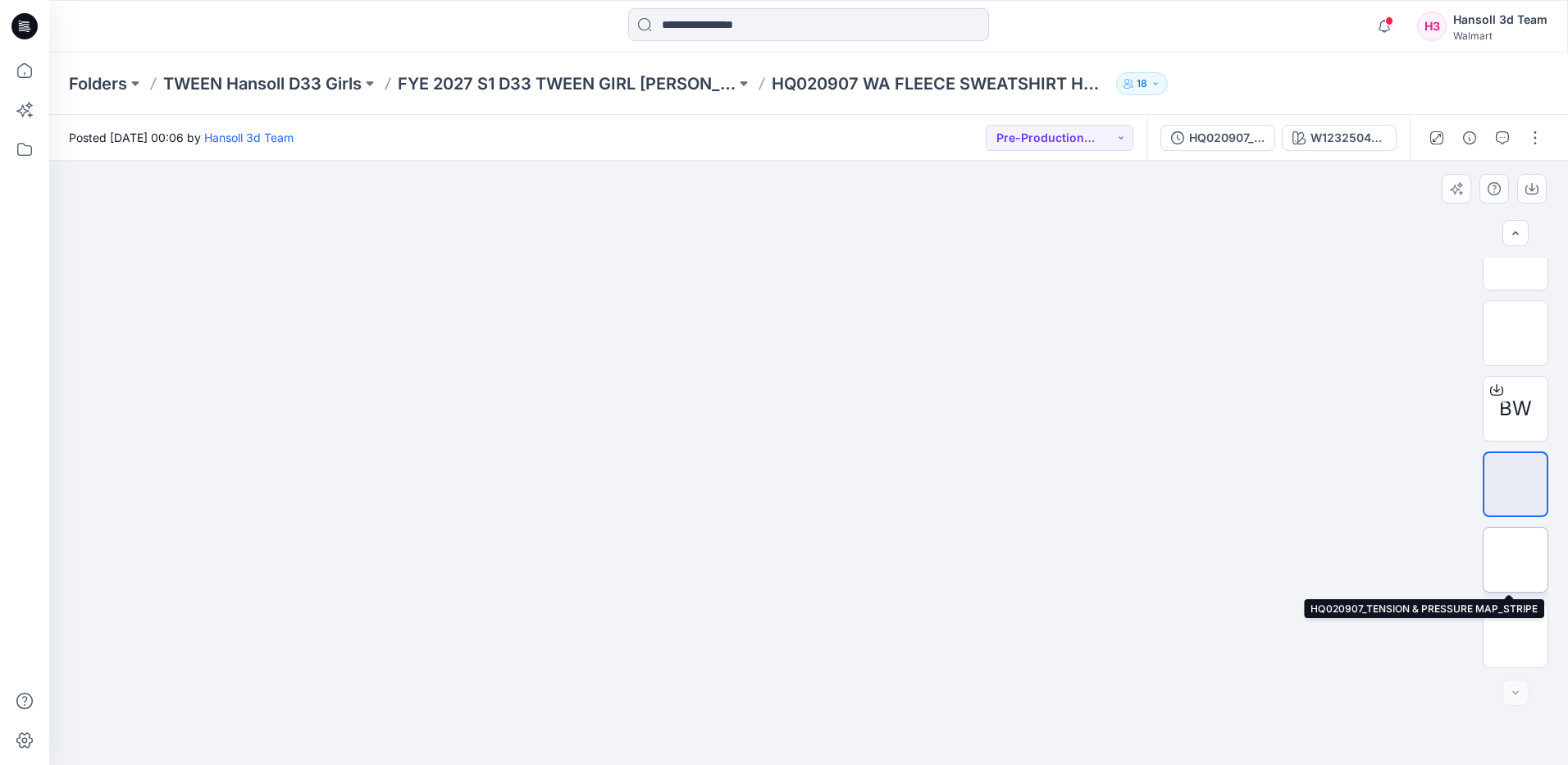
click at [1516, 559] on img at bounding box center [1516, 559] width 0 height 0
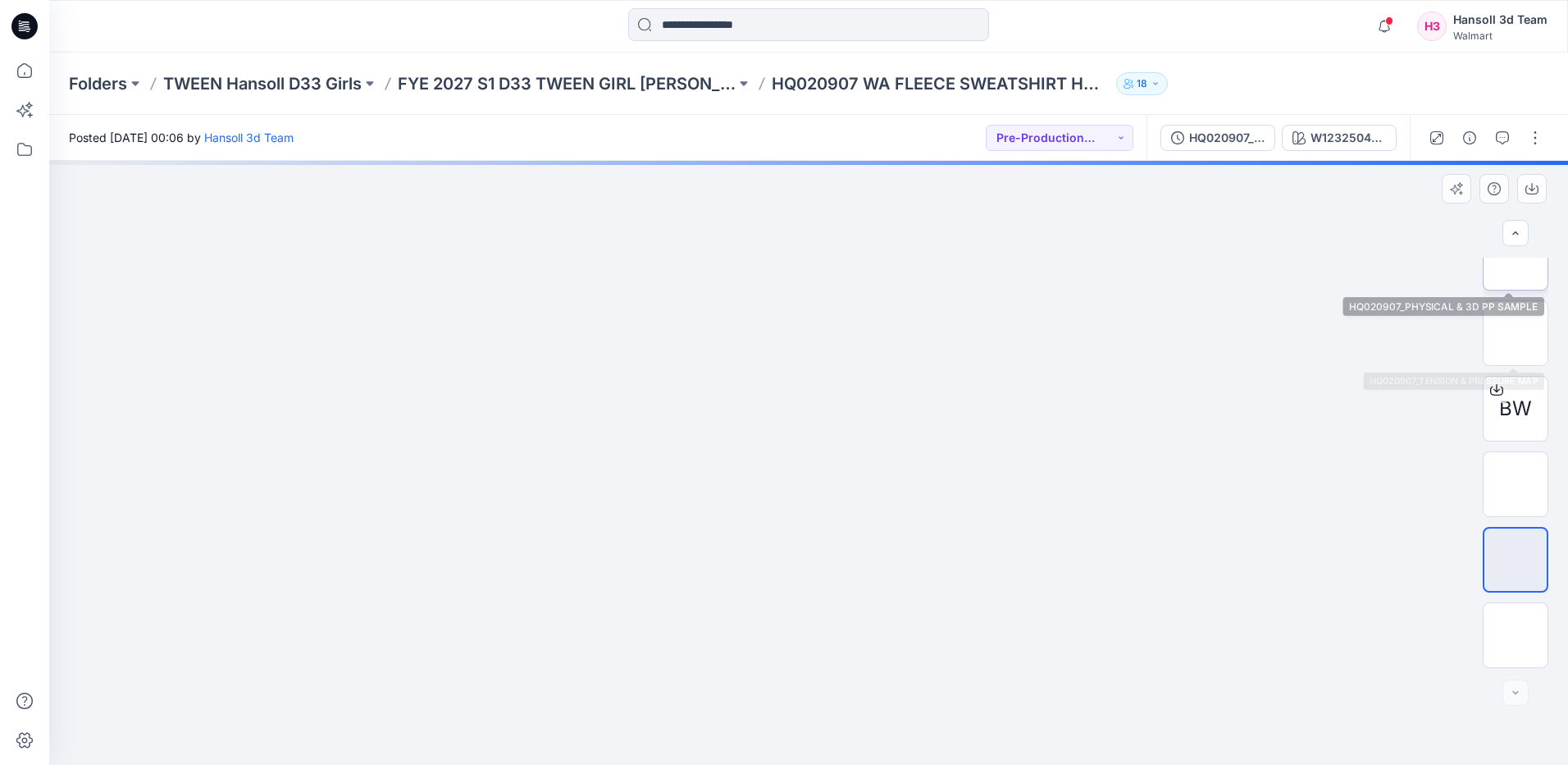
click at [1516, 258] on img at bounding box center [1516, 258] width 0 height 0
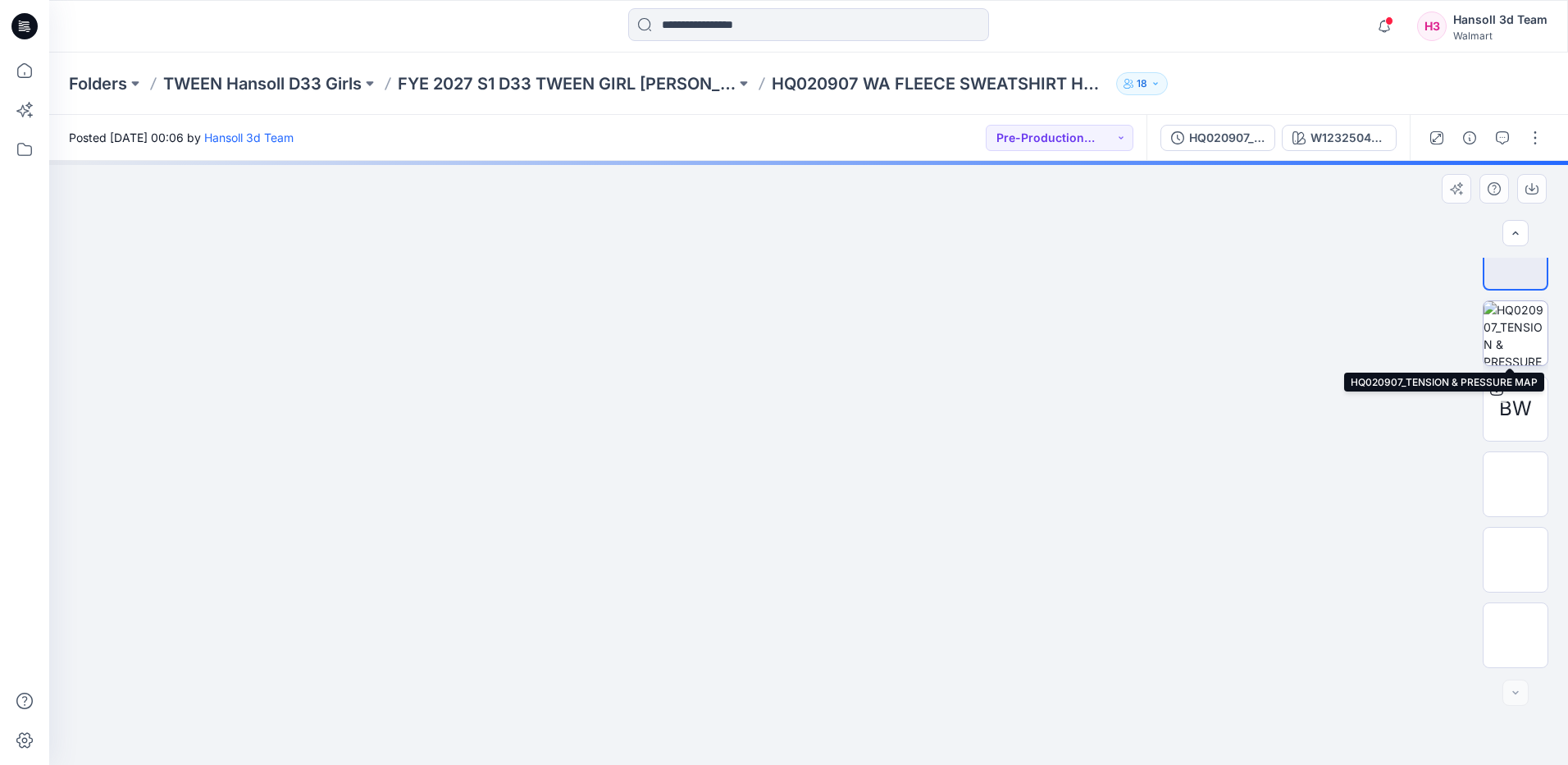
click at [1515, 338] on img at bounding box center [1516, 333] width 64 height 64
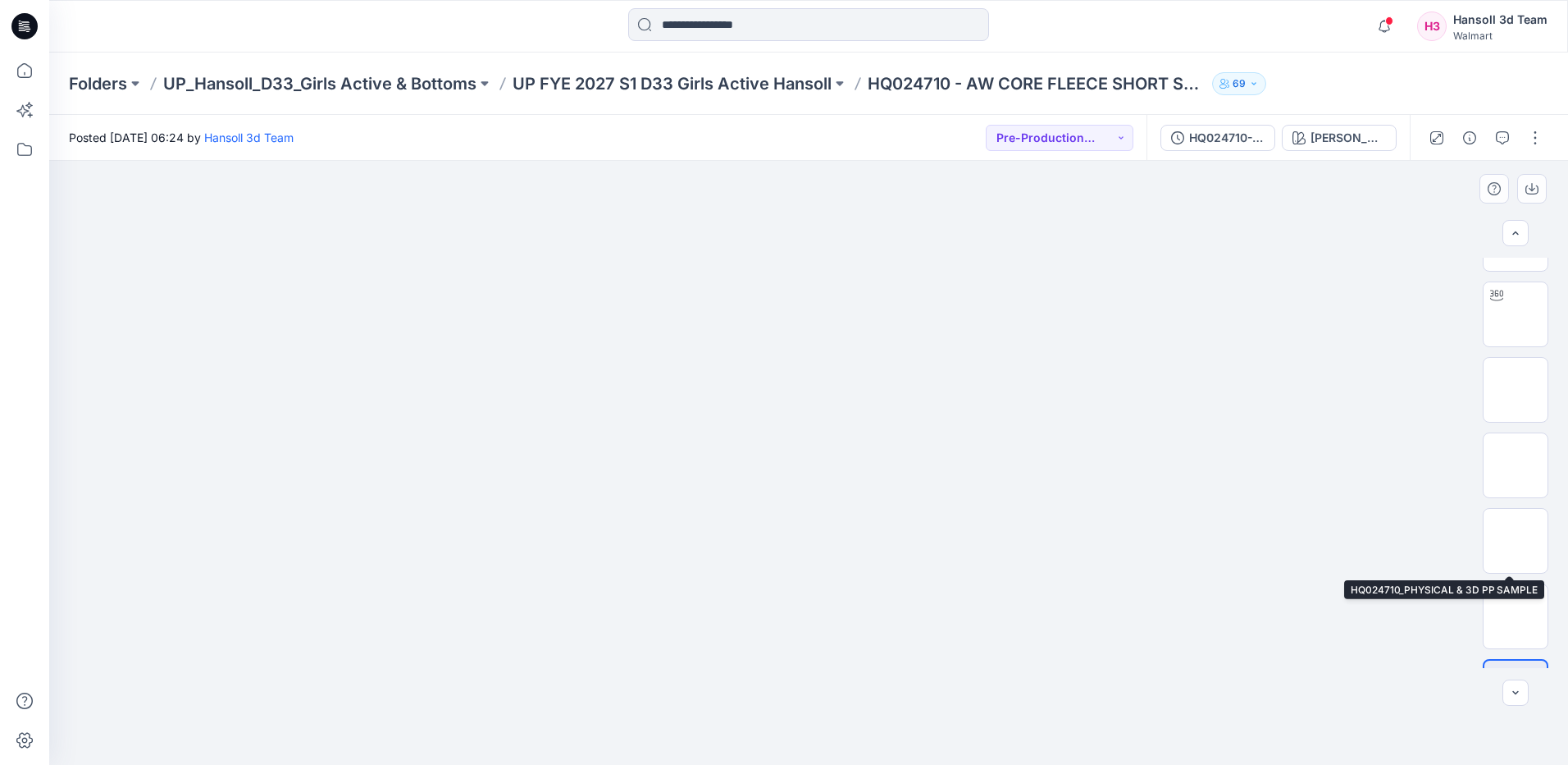
scroll to position [108, 0]
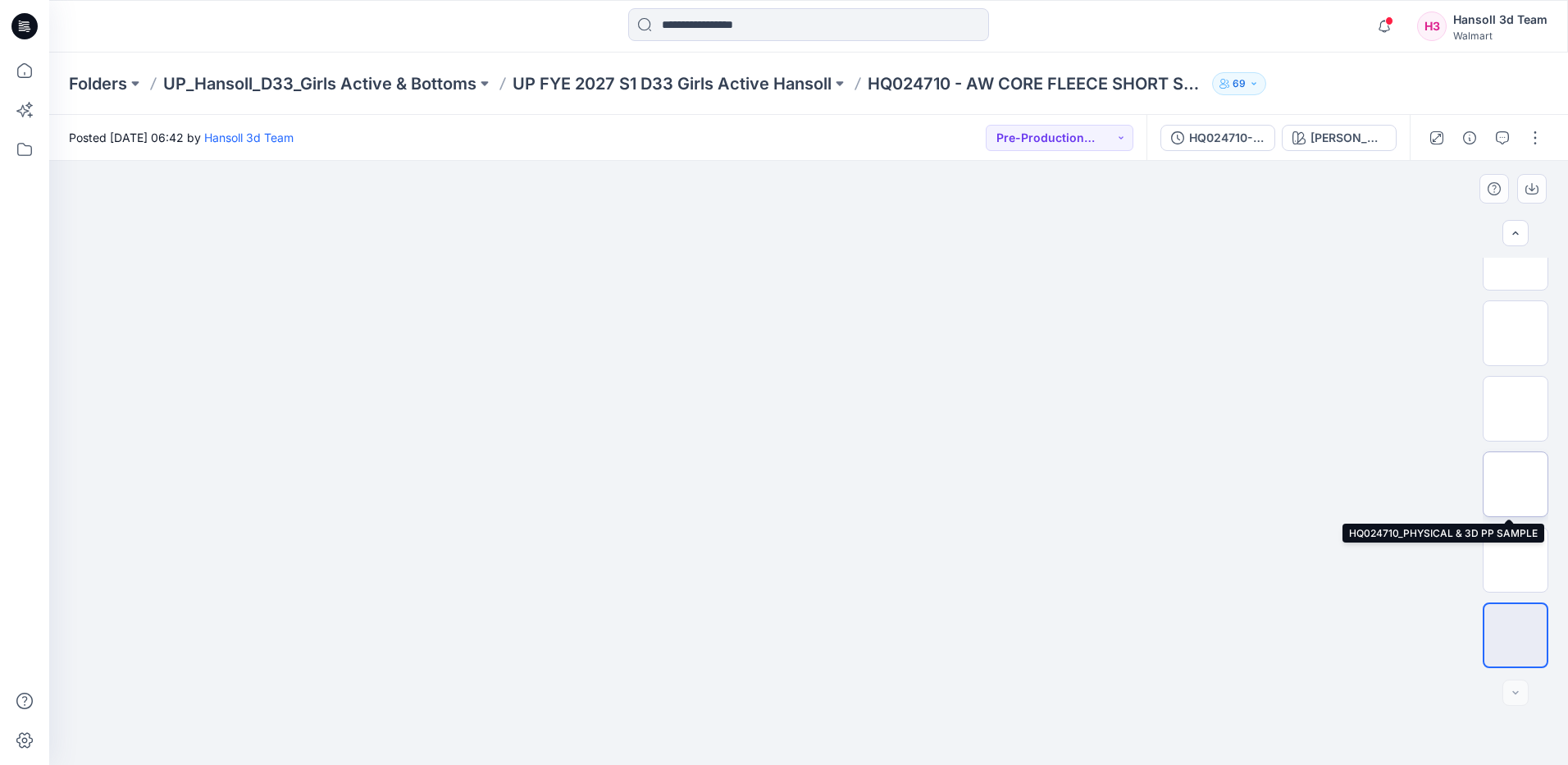
click at [1516, 484] on img at bounding box center [1516, 484] width 0 height 0
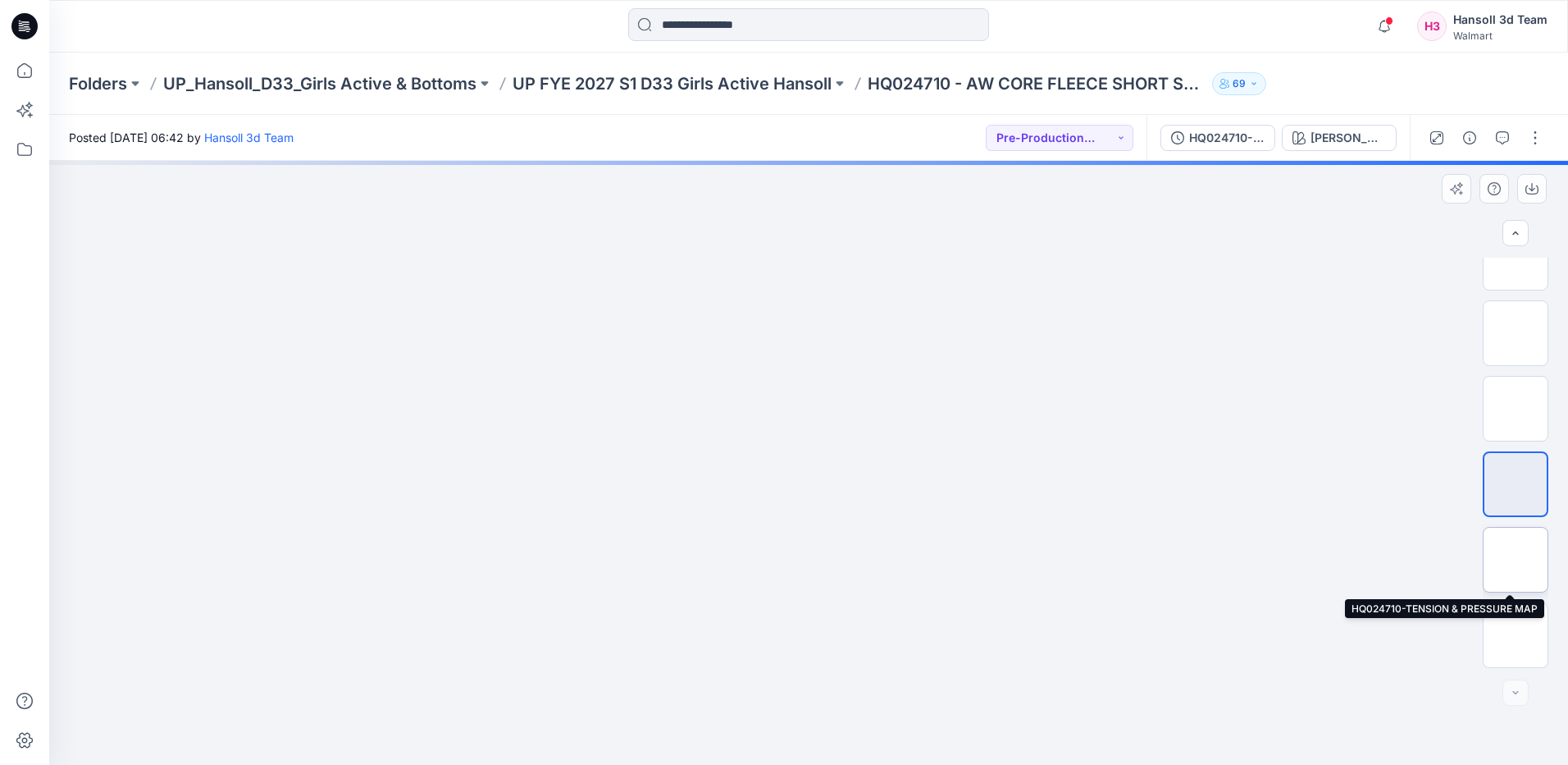
click at [1516, 559] on img at bounding box center [1516, 559] width 0 height 0
